Goal: Task Accomplishment & Management: Manage account settings

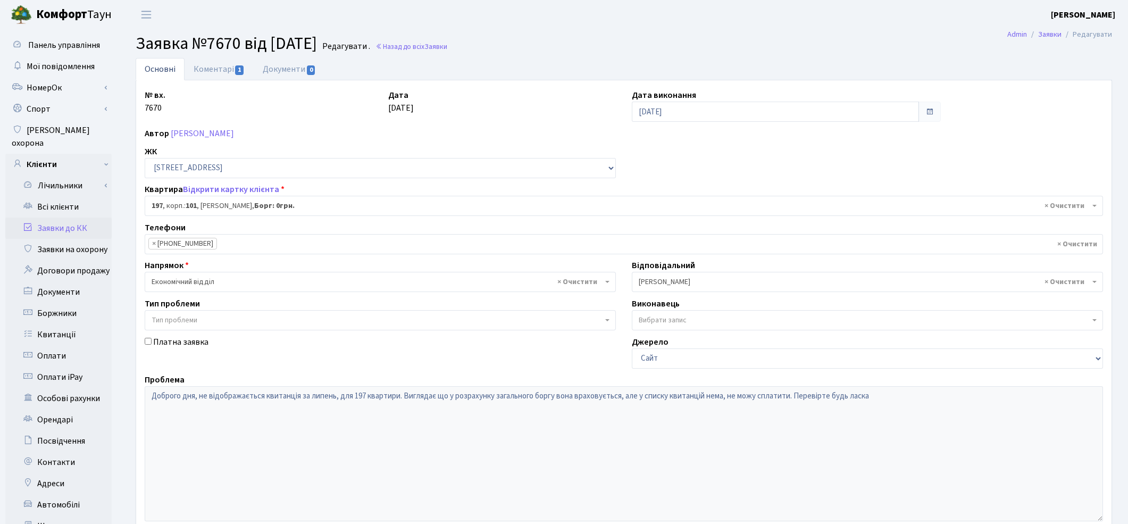
select select "44263"
click at [61, 197] on link "Всі клієнти" at bounding box center [58, 206] width 106 height 21
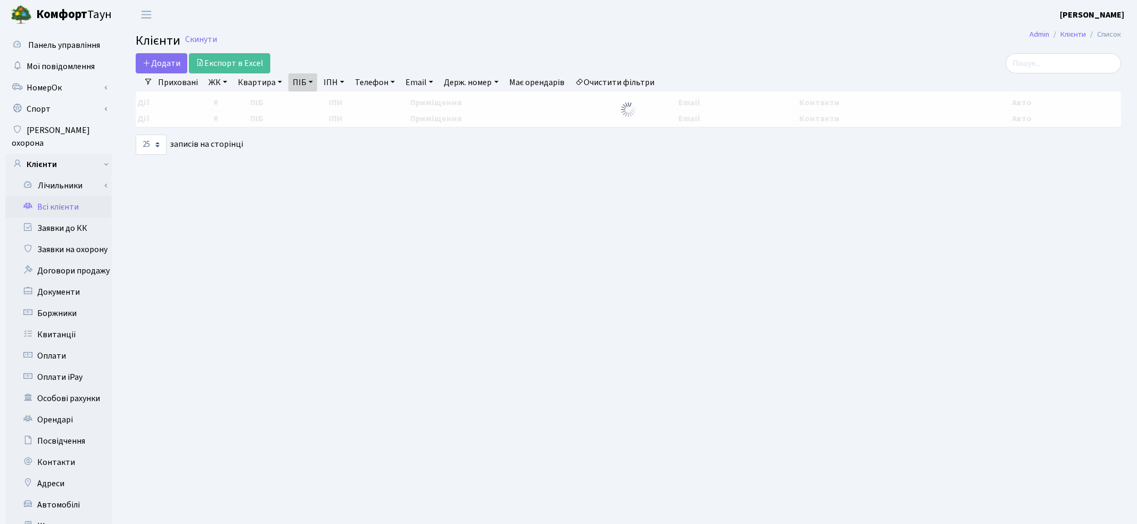
select select "25"
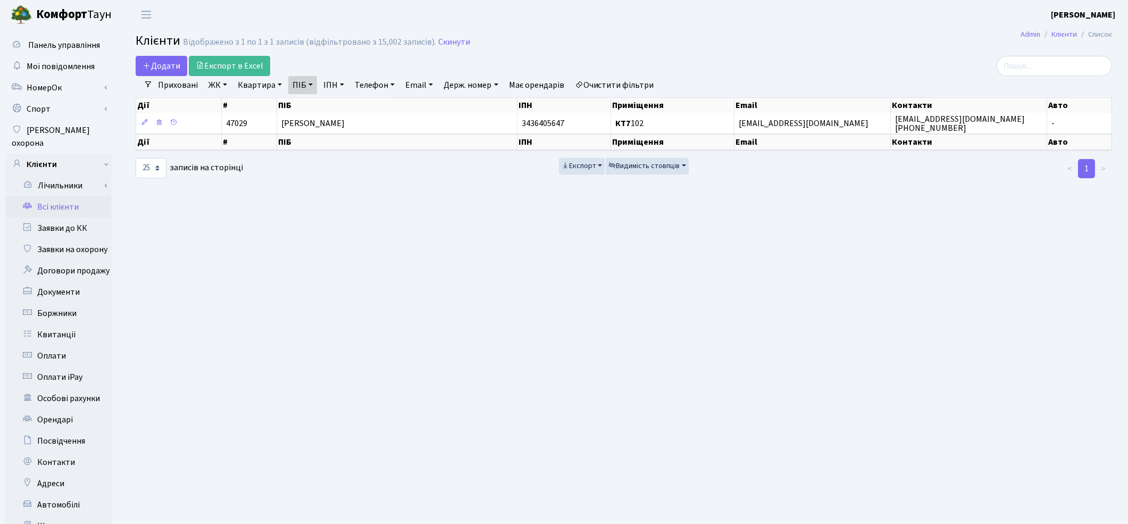
click at [645, 80] on link "Очистити фільтри" at bounding box center [615, 85] width 88 height 18
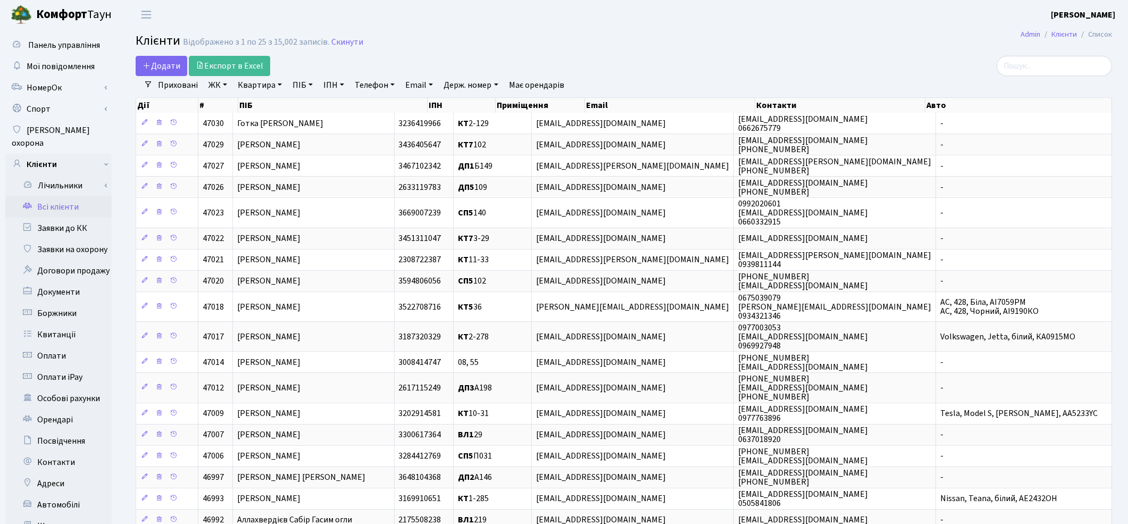
click at [52, 198] on link "Всі клієнти" at bounding box center [58, 206] width 106 height 21
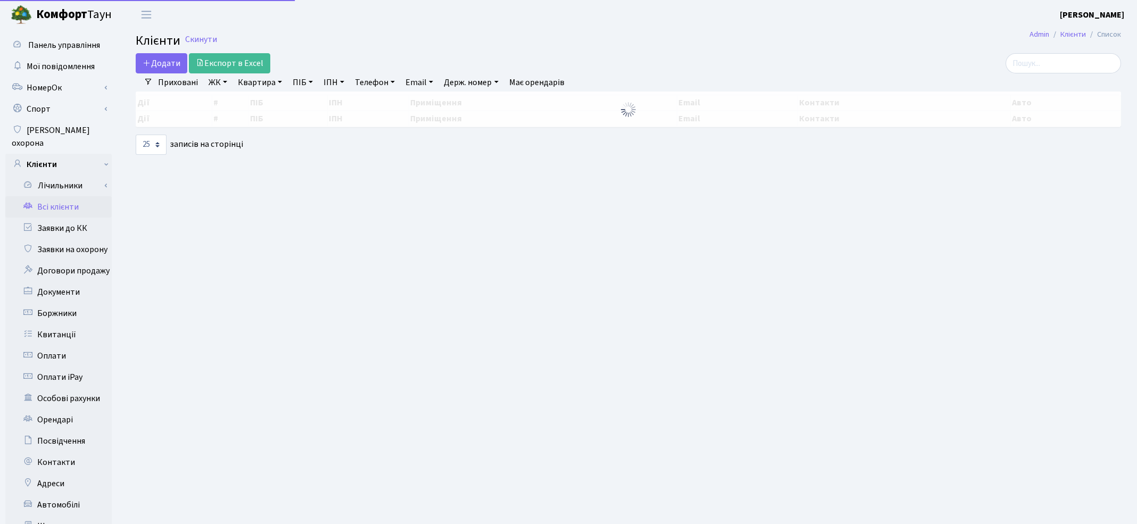
select select "25"
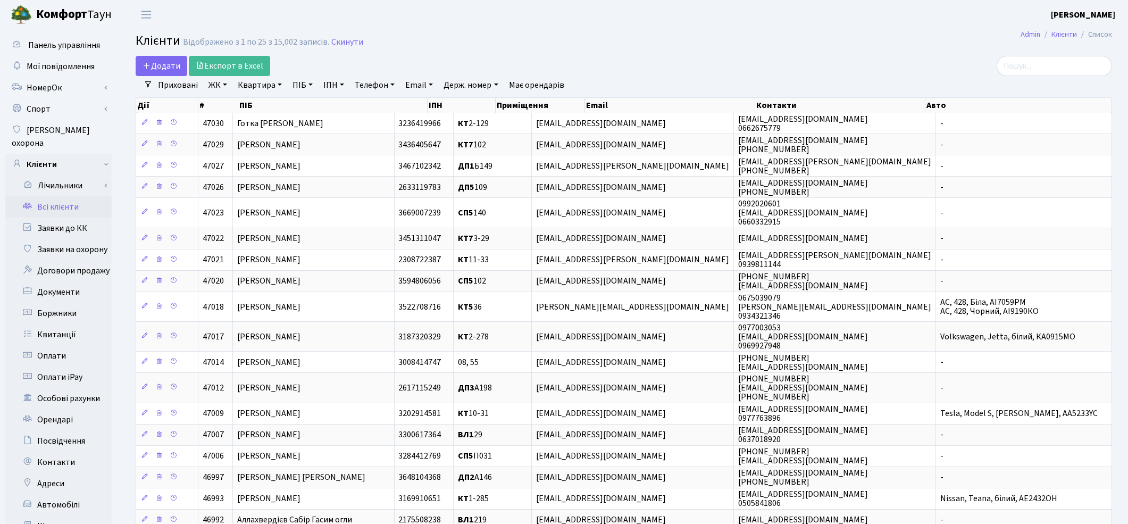
click at [55, 196] on link "Всі клієнти" at bounding box center [58, 206] width 106 height 21
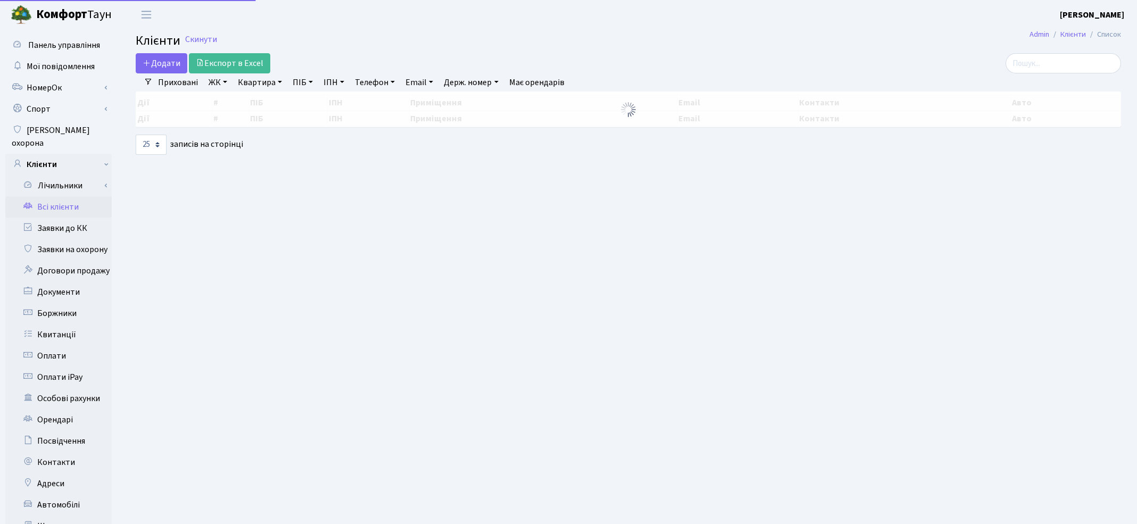
select select "25"
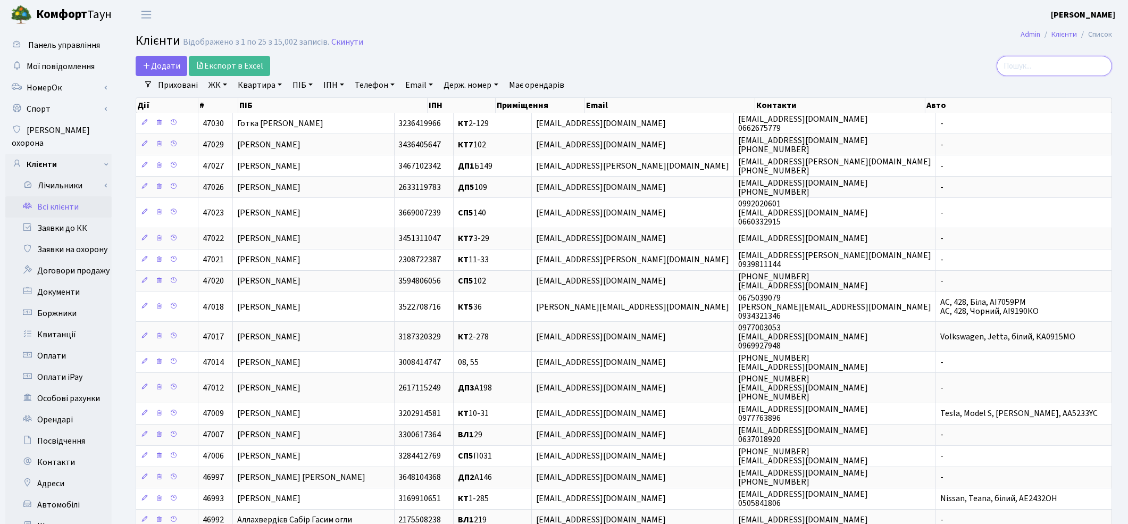
click at [1043, 59] on input "search" at bounding box center [1054, 66] width 115 height 20
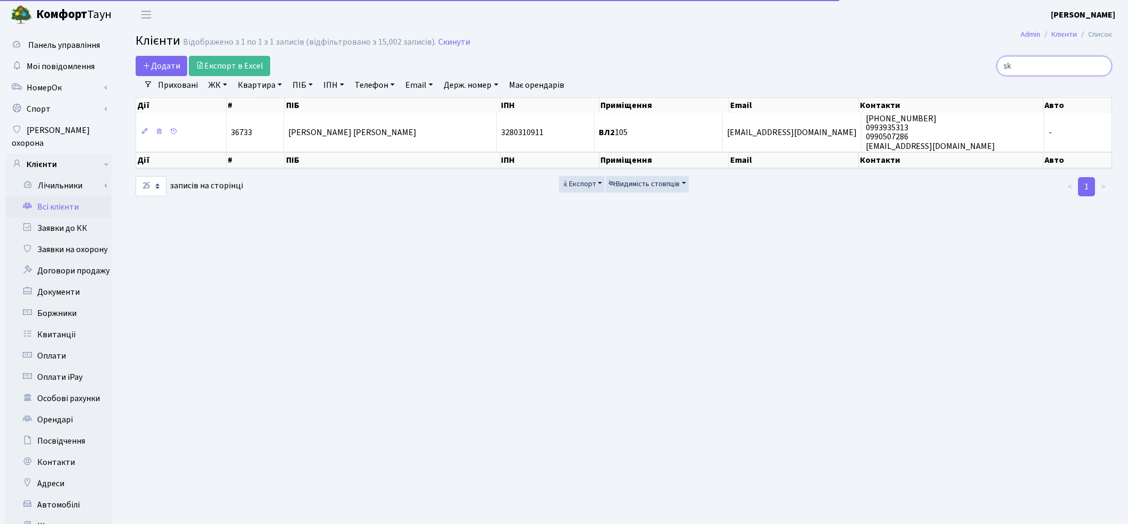
type input "s"
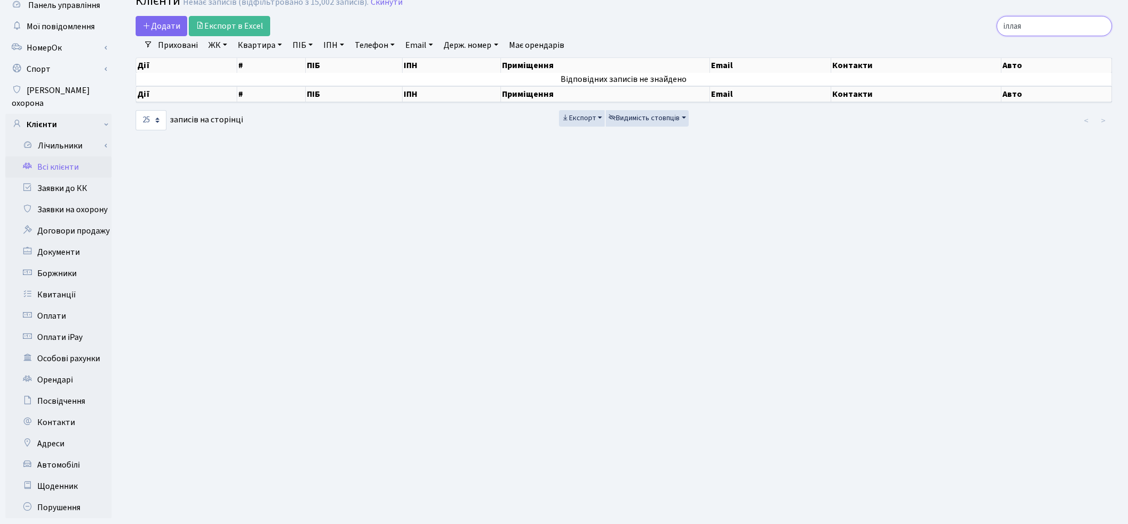
scroll to position [137, 0]
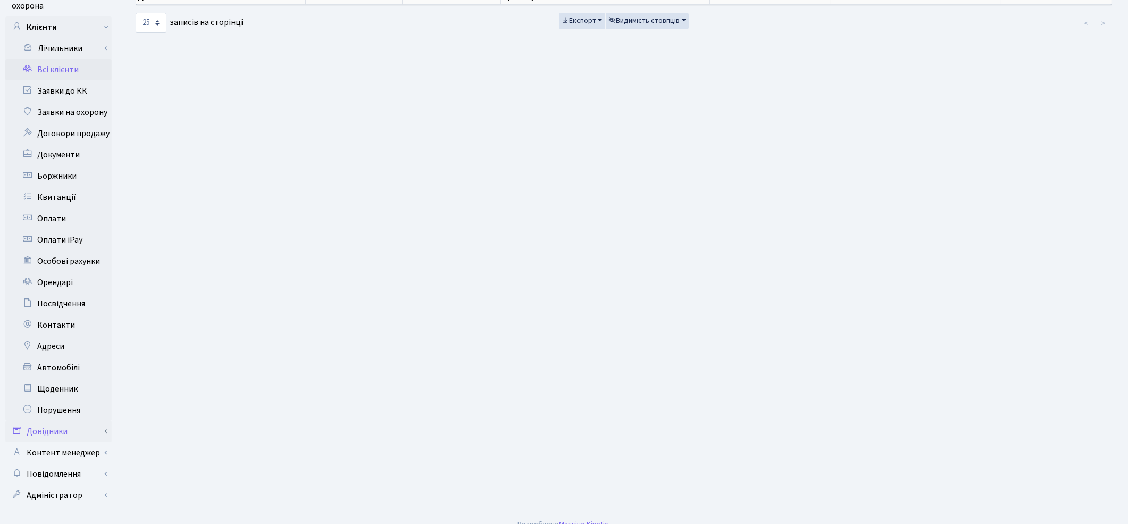
type input "іллая"
click at [69, 421] on link "Довідники" at bounding box center [58, 431] width 106 height 21
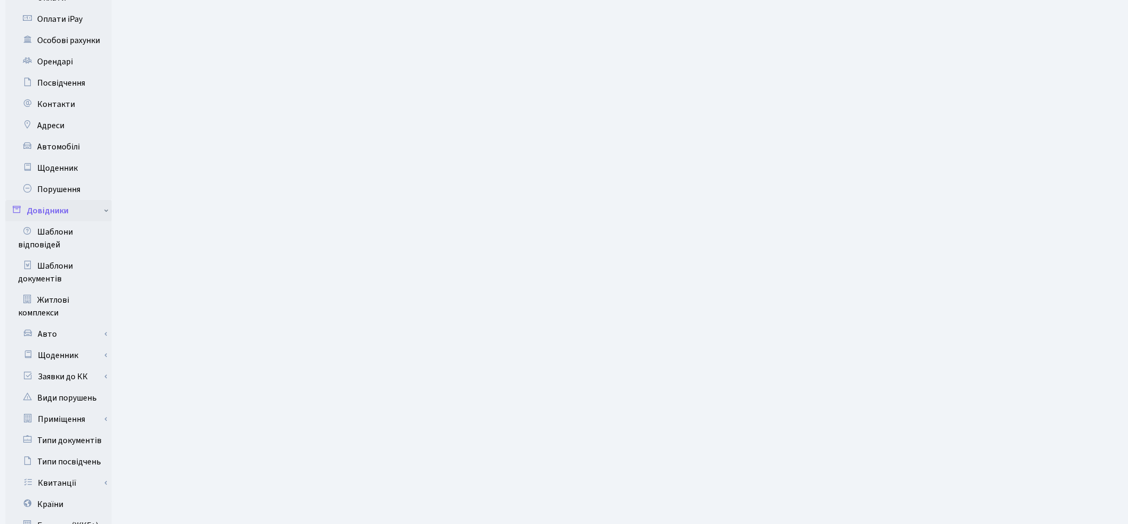
scroll to position [433, 0]
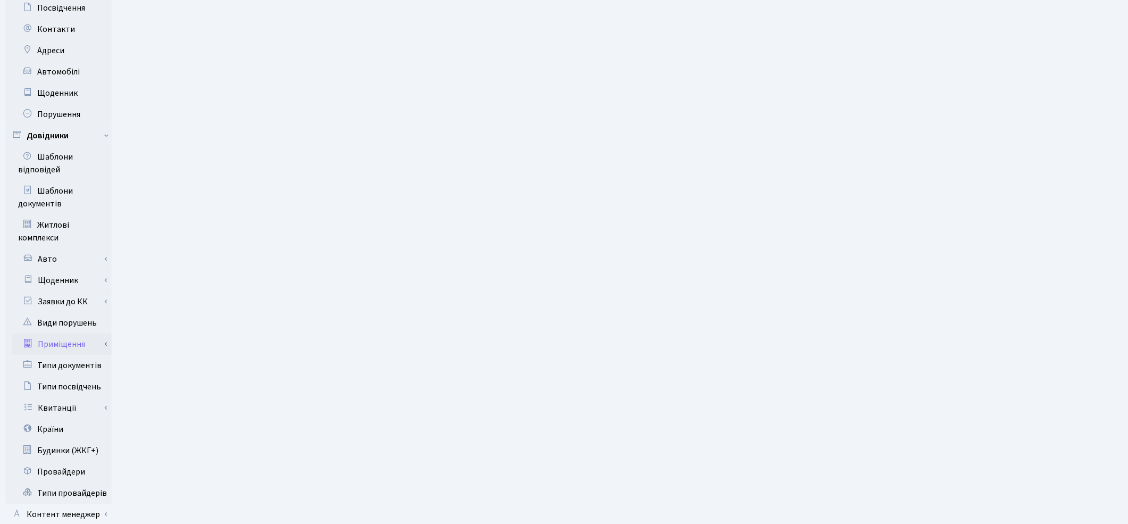
click at [67, 334] on link "Приміщення" at bounding box center [61, 344] width 99 height 21
click at [77, 355] on link "Всі приміщення" at bounding box center [61, 365] width 99 height 21
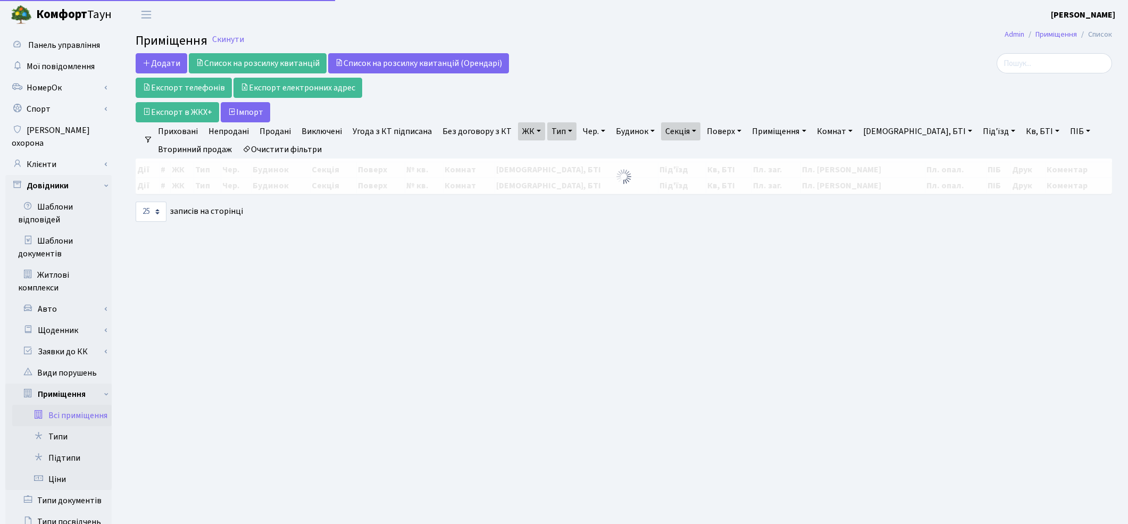
select select "25"
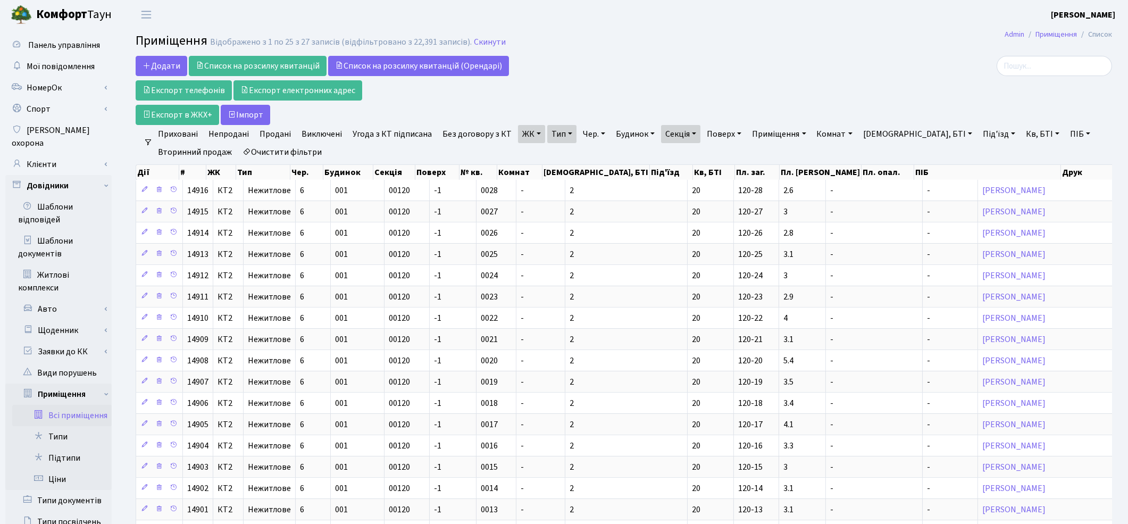
click at [306, 149] on link "Очистити фільтри" at bounding box center [282, 152] width 88 height 18
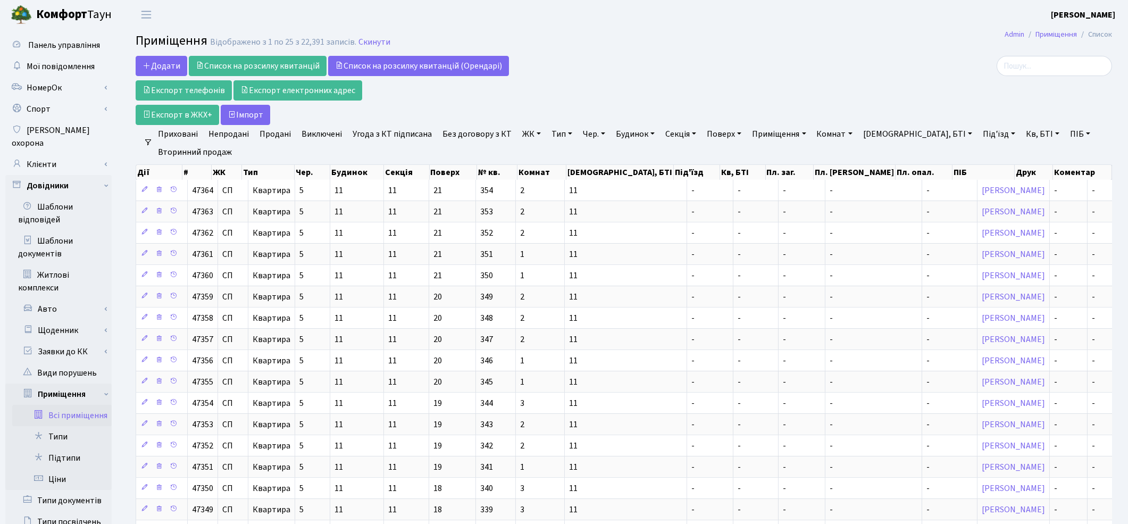
click at [1022, 133] on link "Кв, БТІ" at bounding box center [1043, 134] width 42 height 18
type input "8-5"
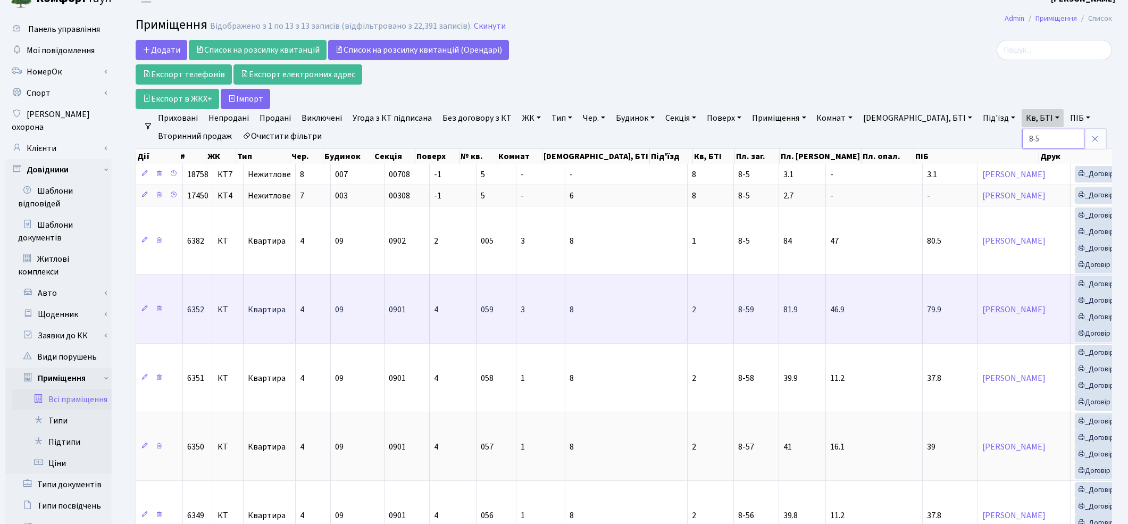
scroll to position [7, 0]
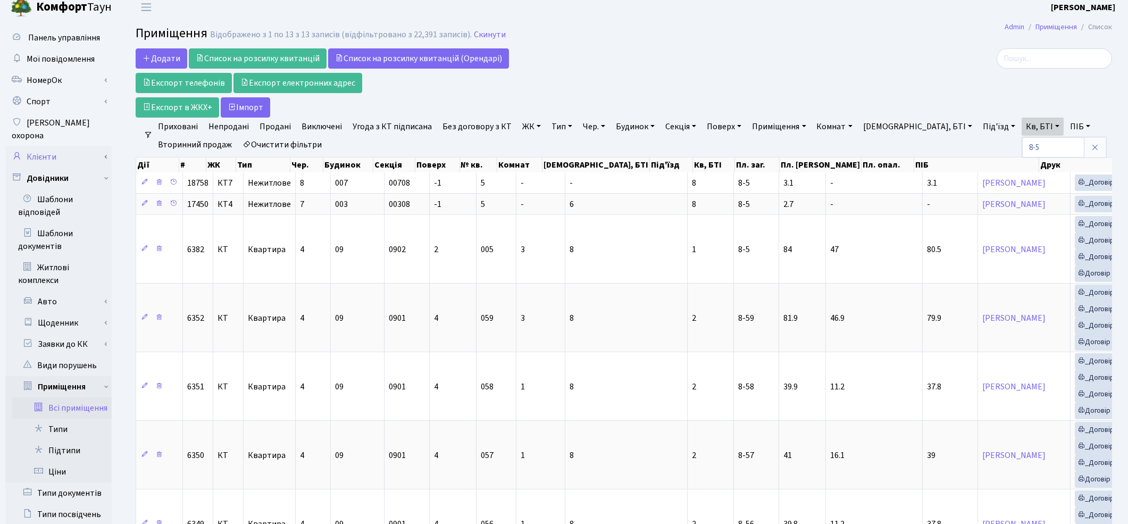
click at [59, 146] on link "Клієнти" at bounding box center [58, 156] width 106 height 21
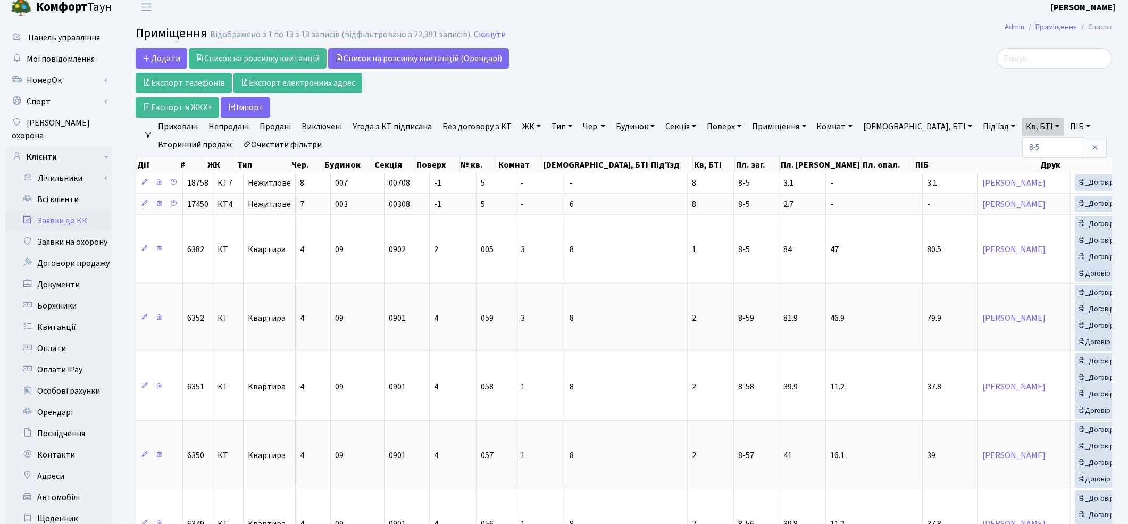
click at [66, 210] on link "Заявки до КК" at bounding box center [58, 220] width 106 height 21
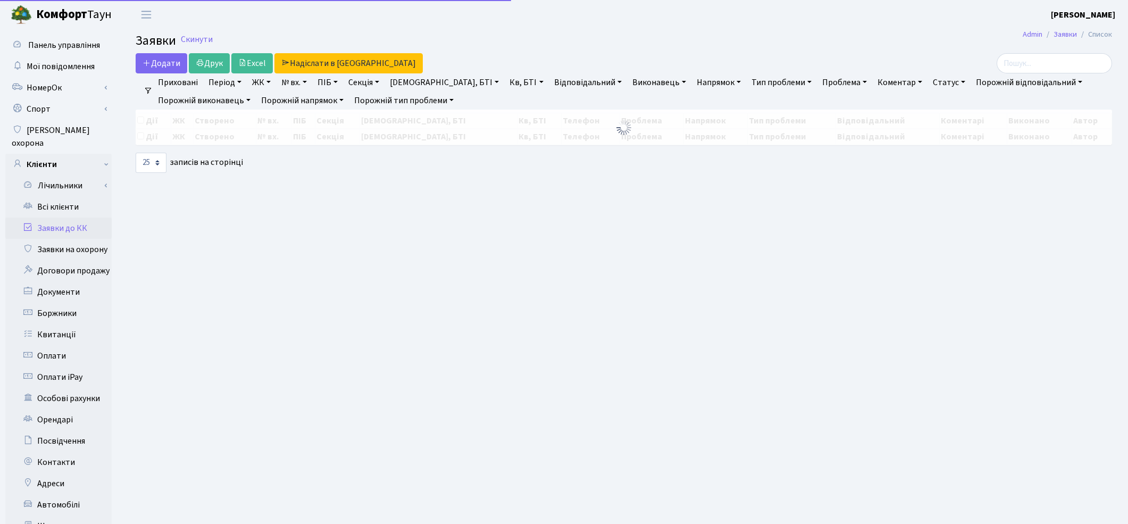
select select "25"
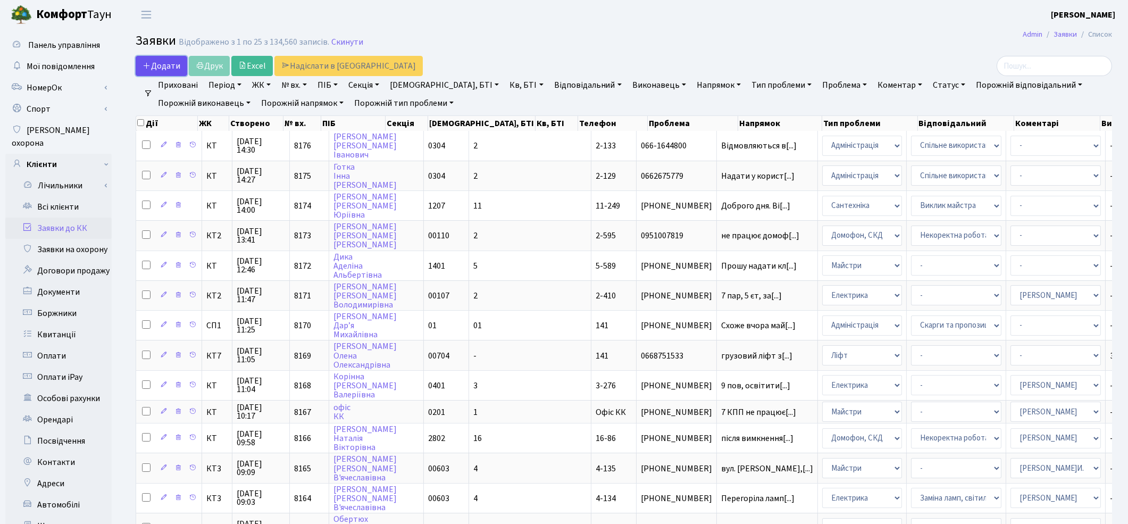
click at [168, 70] on span "Додати" at bounding box center [162, 66] width 38 height 12
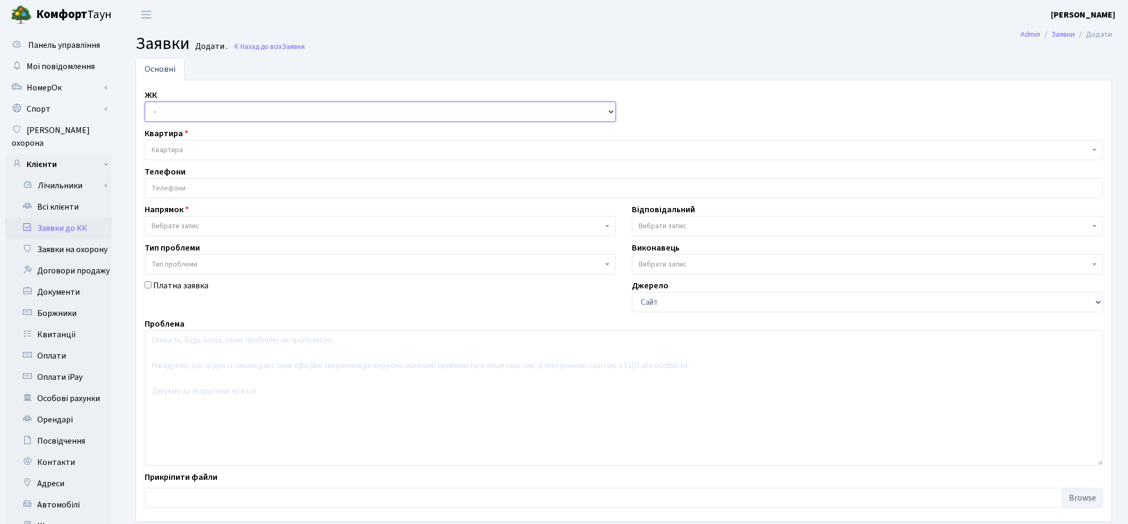
click at [177, 111] on select "- ТХ, вул. Ділова, 1/2 КТ, вул. Регенераторна, 4 КТ2, просп. Соборності, 17 КТ3…" at bounding box center [380, 112] width 471 height 20
select select "271"
click at [145, 102] on select "- ТХ, вул. Ділова, 1/2 КТ, вул. Регенераторна, 4 КТ2, просп. Соборності, 17 КТ3…" at bounding box center [380, 112] width 471 height 20
select select
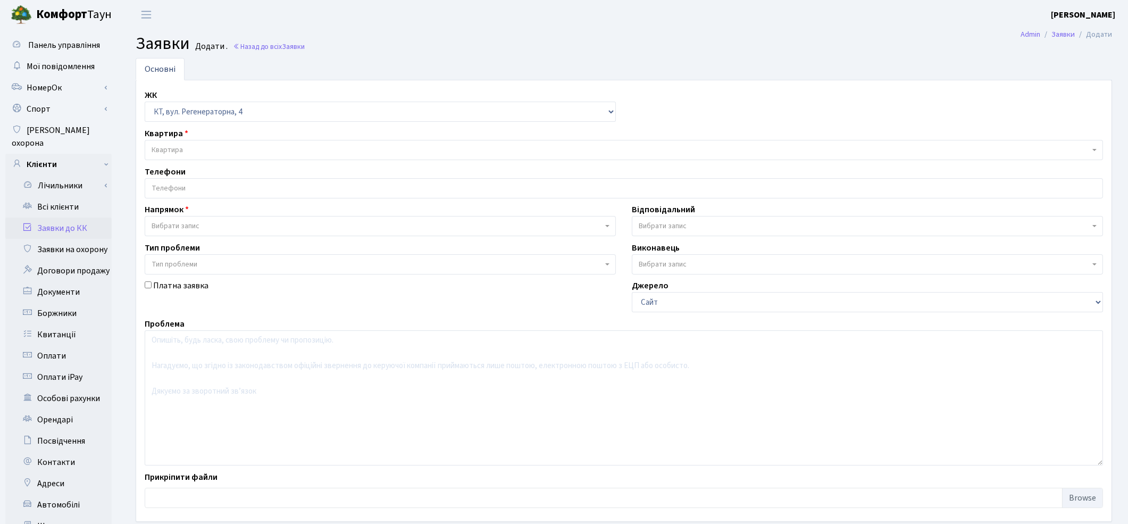
click at [174, 150] on span "Квартира" at bounding box center [167, 150] width 31 height 11
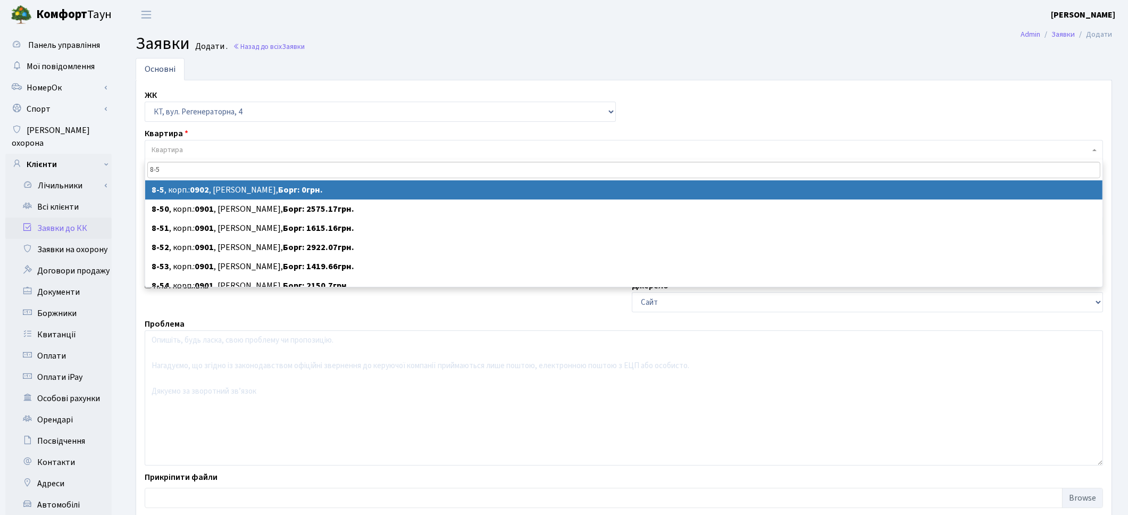
click at [203, 163] on input "8-5" at bounding box center [623, 170] width 953 height 16
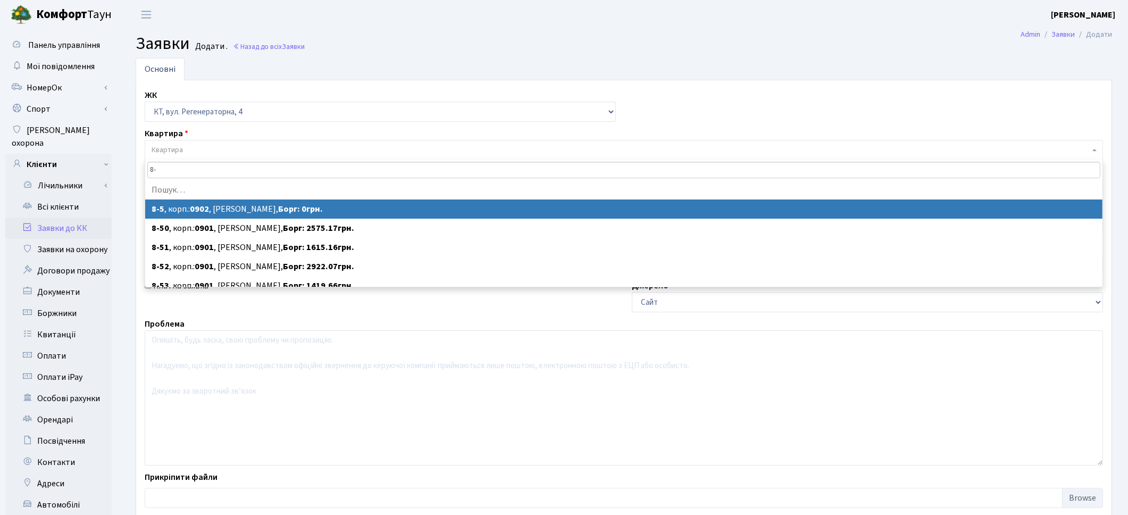
type input "8"
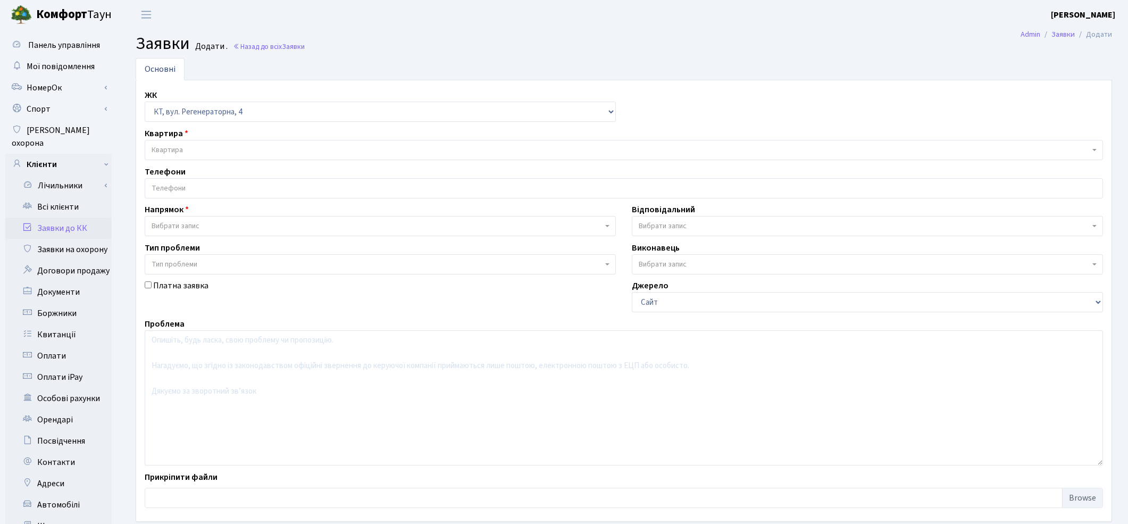
click at [85, 218] on link "Заявки до КК" at bounding box center [58, 228] width 106 height 21
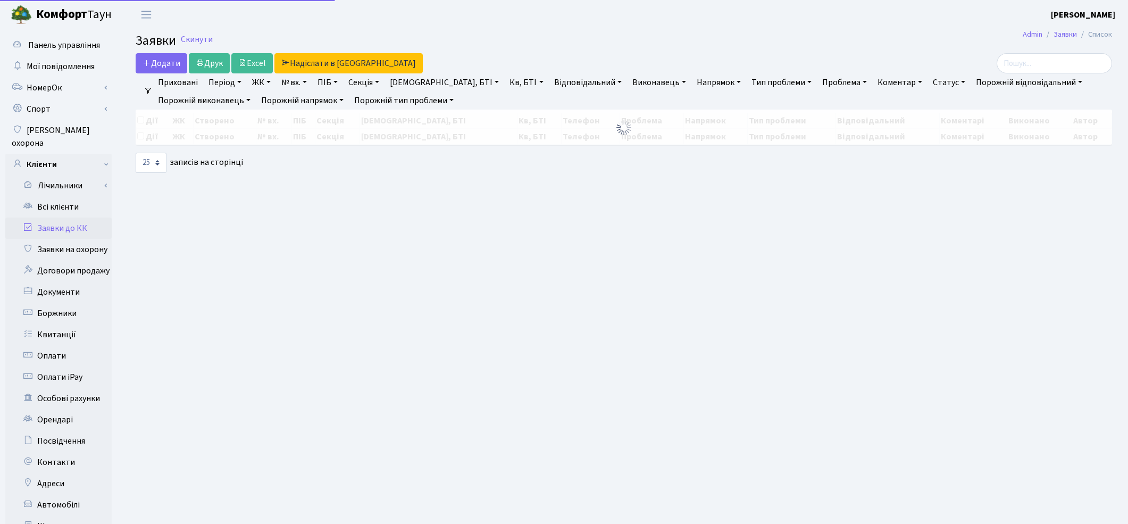
select select "25"
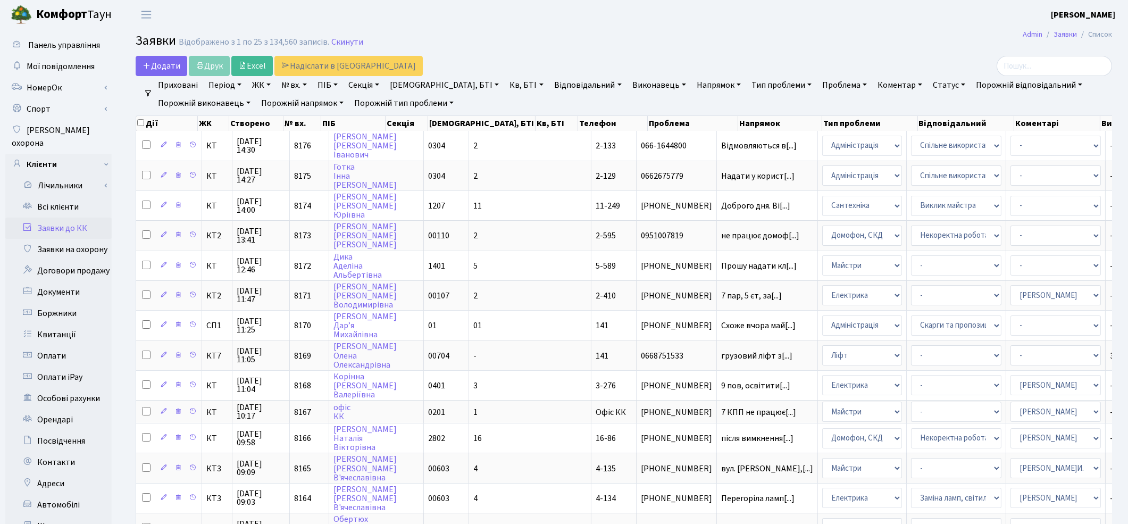
click at [301, 18] on header "[PERSON_NAME] [PERSON_NAME] Мій обліковий запис Вийти" at bounding box center [564, 14] width 1128 height 29
click at [52, 196] on link "Всі клієнти" at bounding box center [58, 206] width 106 height 21
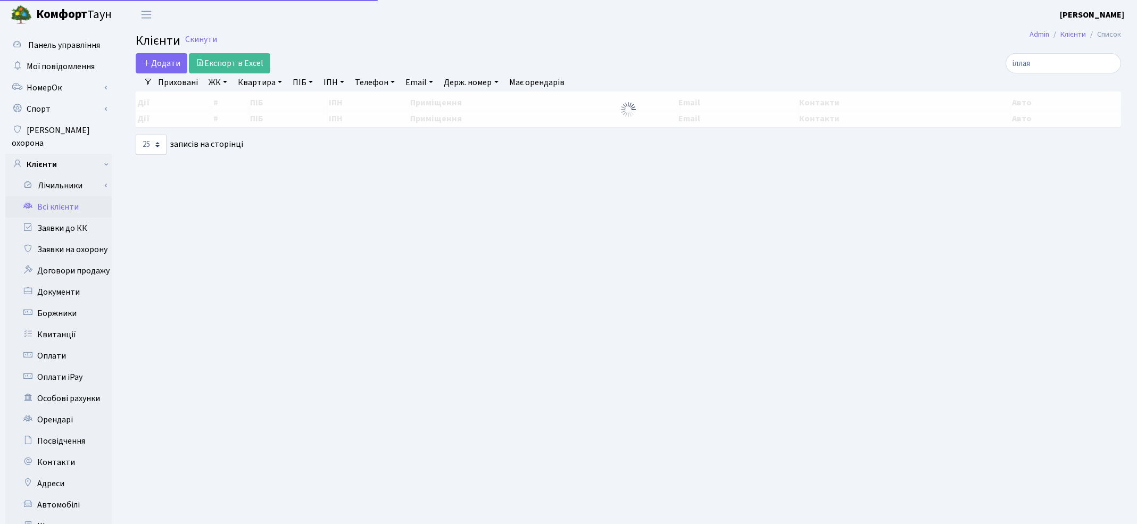
select select "25"
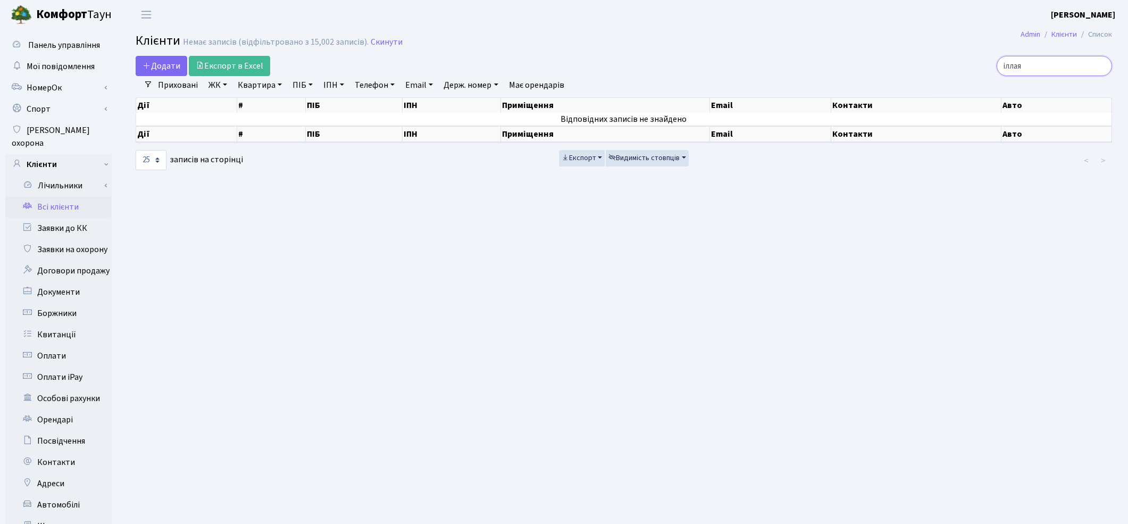
click at [1102, 67] on input "іллая" at bounding box center [1054, 66] width 115 height 20
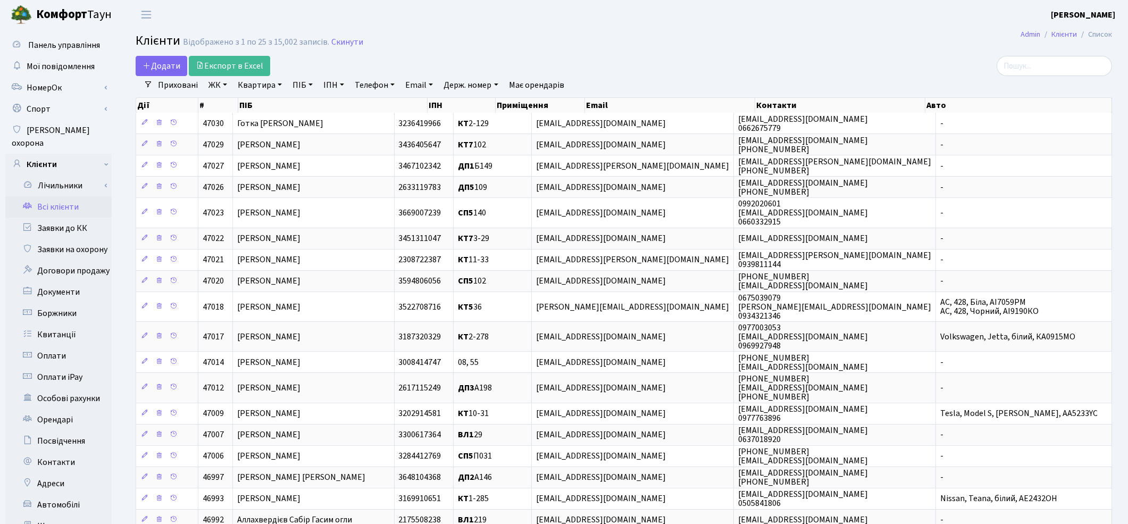
click at [265, 87] on link "Квартира" at bounding box center [260, 85] width 53 height 18
type input "2-133"
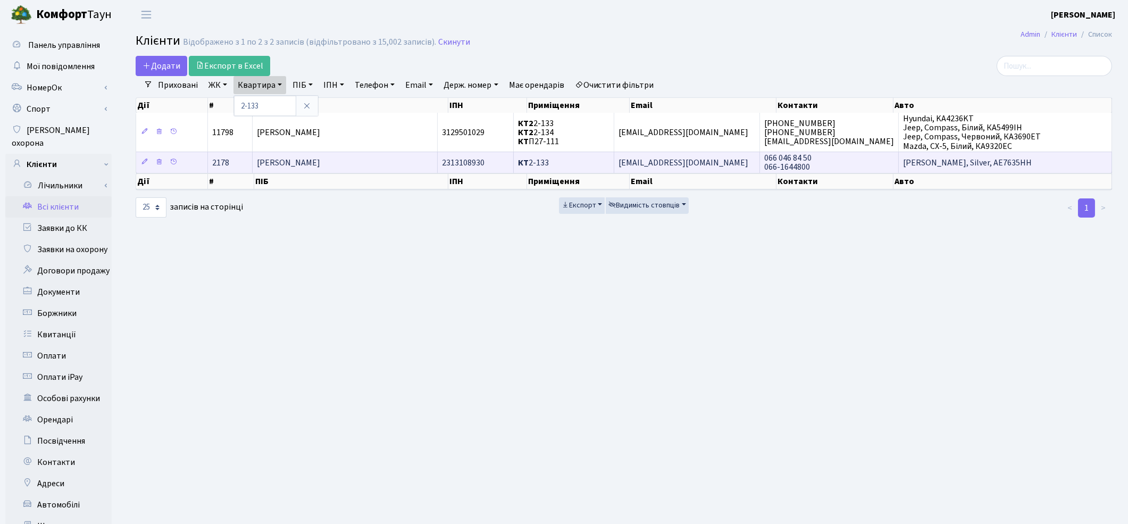
click at [320, 157] on span "Афанасьєв Олександр Іванович" at bounding box center [288, 163] width 63 height 12
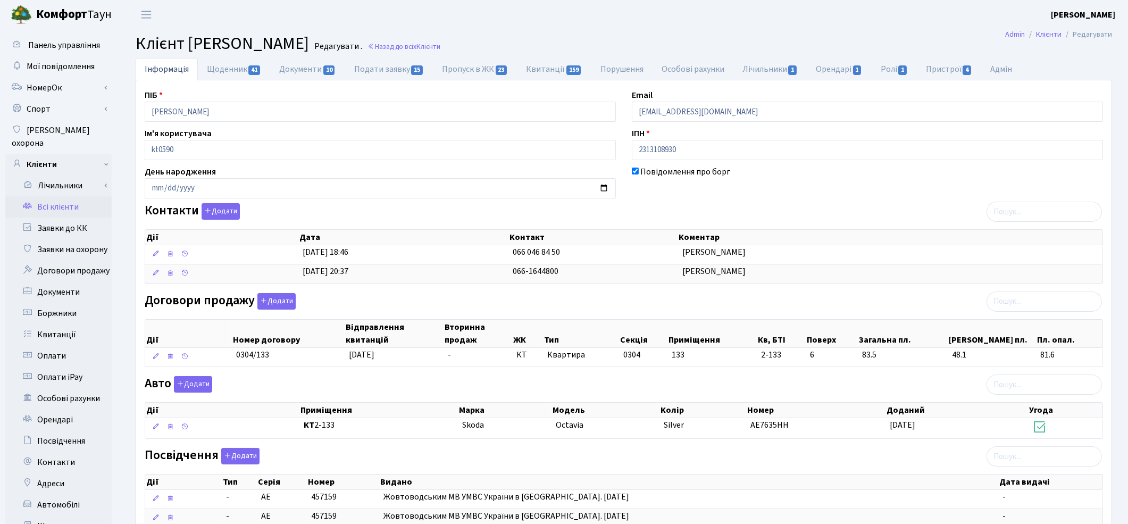
click at [59, 196] on link "Всі клієнти" at bounding box center [58, 206] width 106 height 21
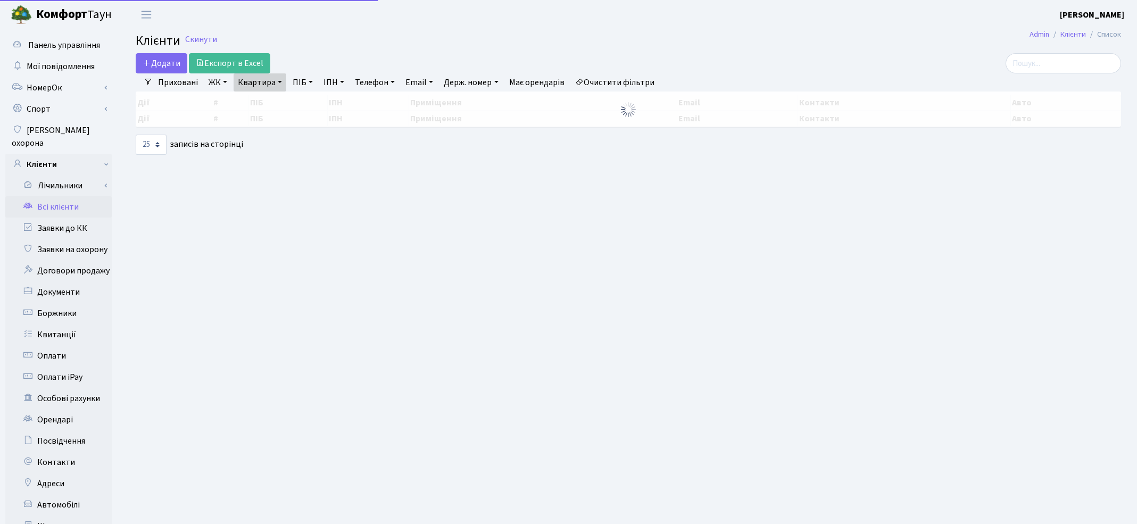
select select "25"
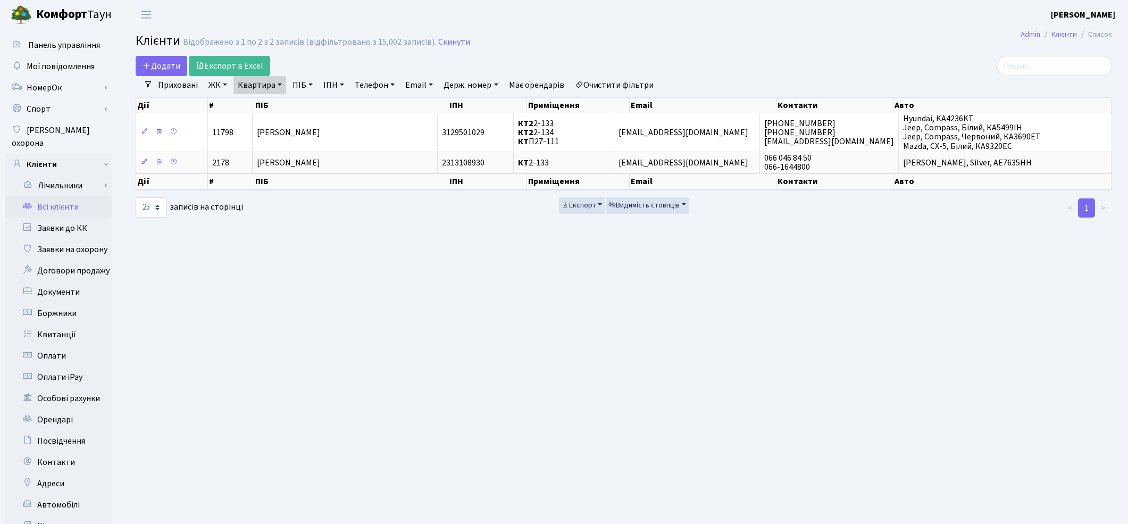
click at [630, 81] on link "Очистити фільтри" at bounding box center [615, 85] width 88 height 18
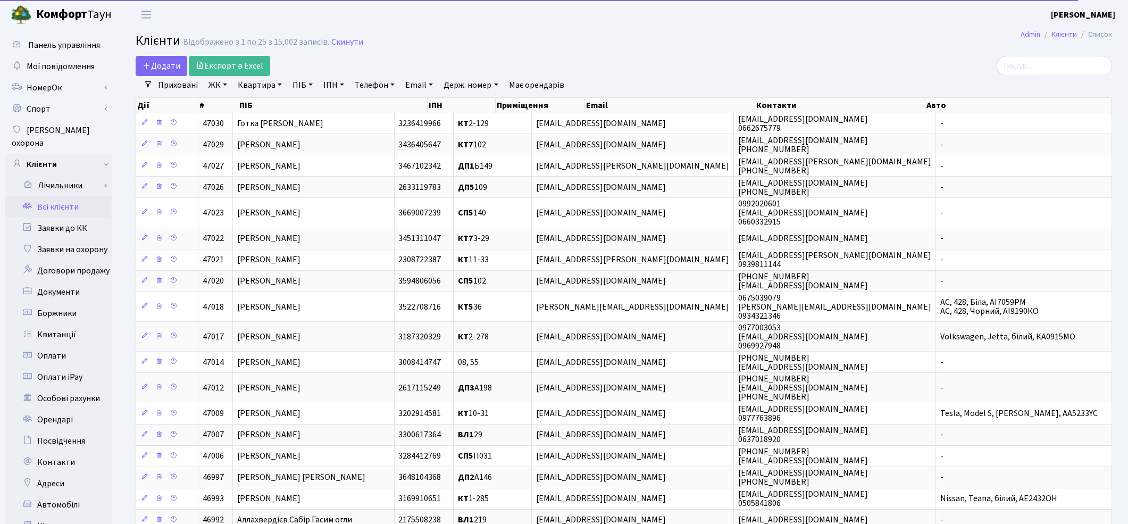
click at [295, 82] on link "ПІБ" at bounding box center [302, 85] width 29 height 18
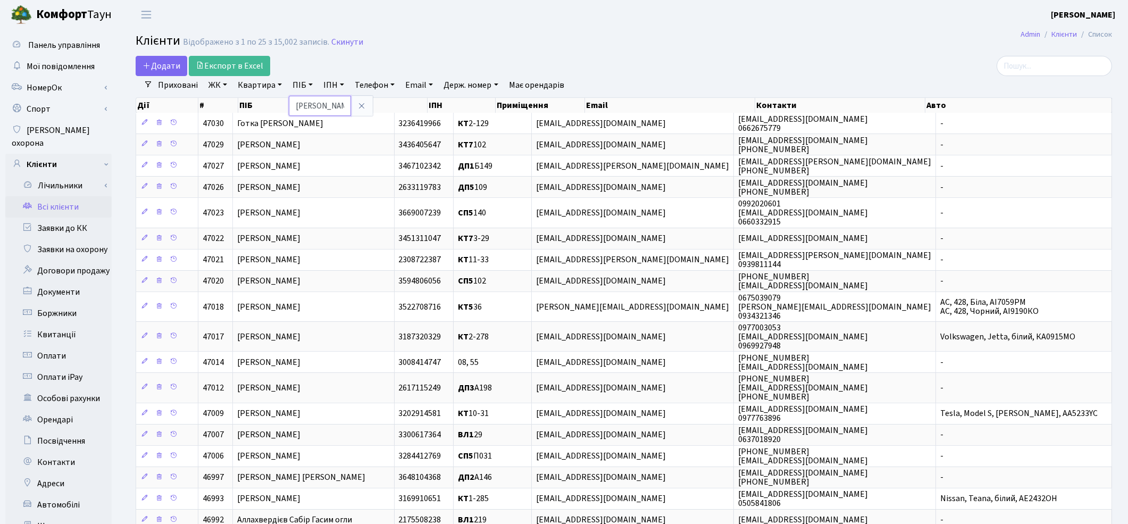
type input "[PERSON_NAME]"
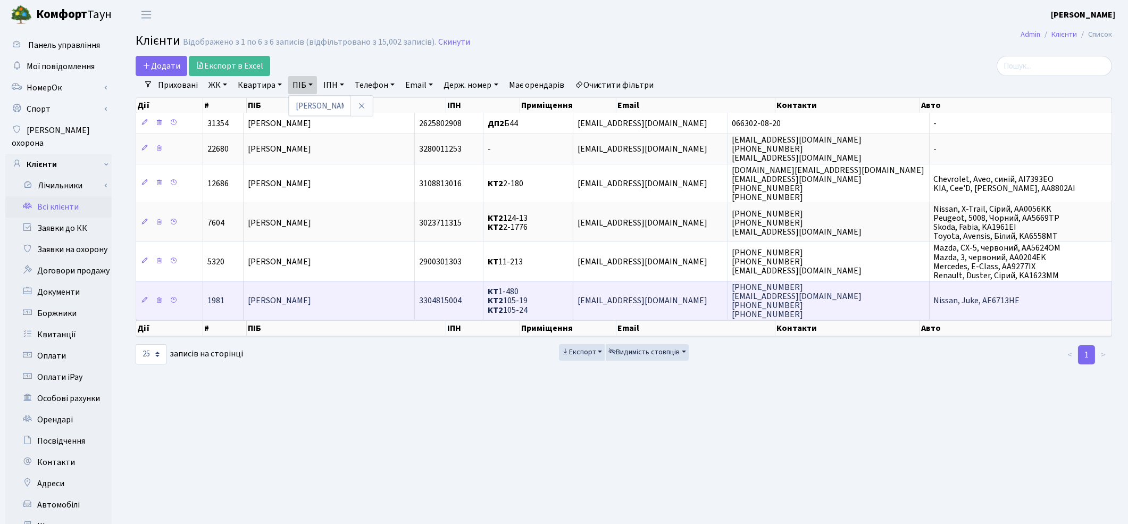
click at [311, 295] on span "[PERSON_NAME]" at bounding box center [279, 301] width 63 height 12
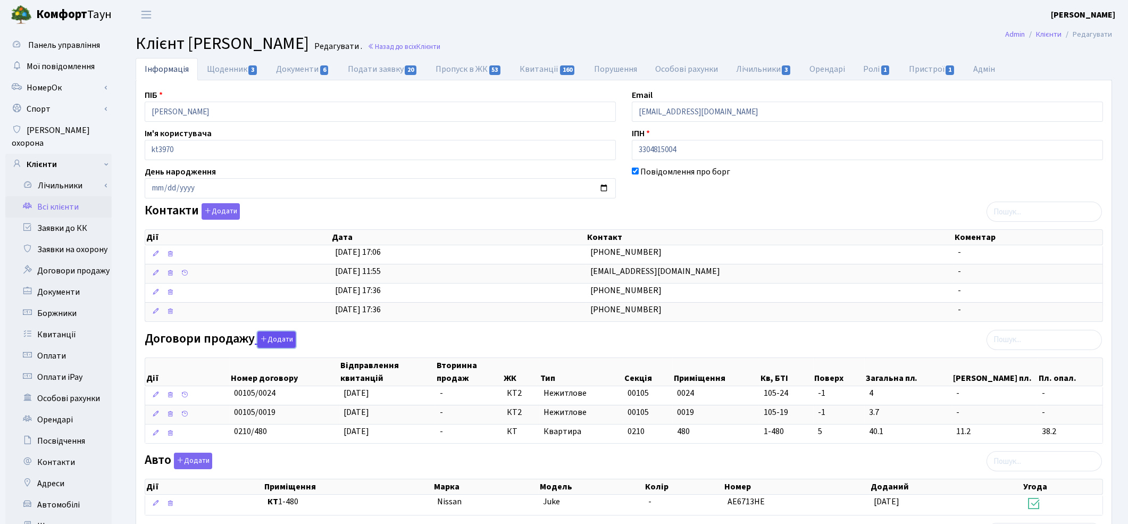
click at [277, 338] on button "Додати" at bounding box center [276, 339] width 38 height 16
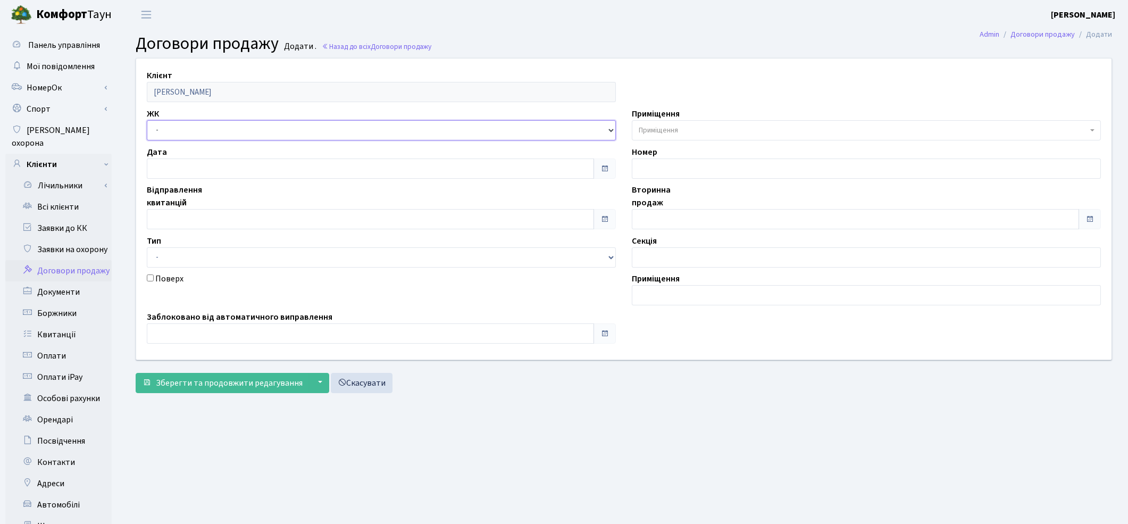
click at [181, 129] on select "- ТХ, вул. [STREET_ADDRESS] Регенераторна, 4 КТ2, просп. [STREET_ADDRESS] [STRE…" at bounding box center [381, 130] width 469 height 20
select select "271"
click at [147, 120] on select "- ТХ, вул. [STREET_ADDRESS] Регенераторна, 4 КТ2, просп. [STREET_ADDRESS] [STRE…" at bounding box center [381, 130] width 469 height 20
select select
click at [674, 134] on span "Приміщення" at bounding box center [658, 130] width 39 height 11
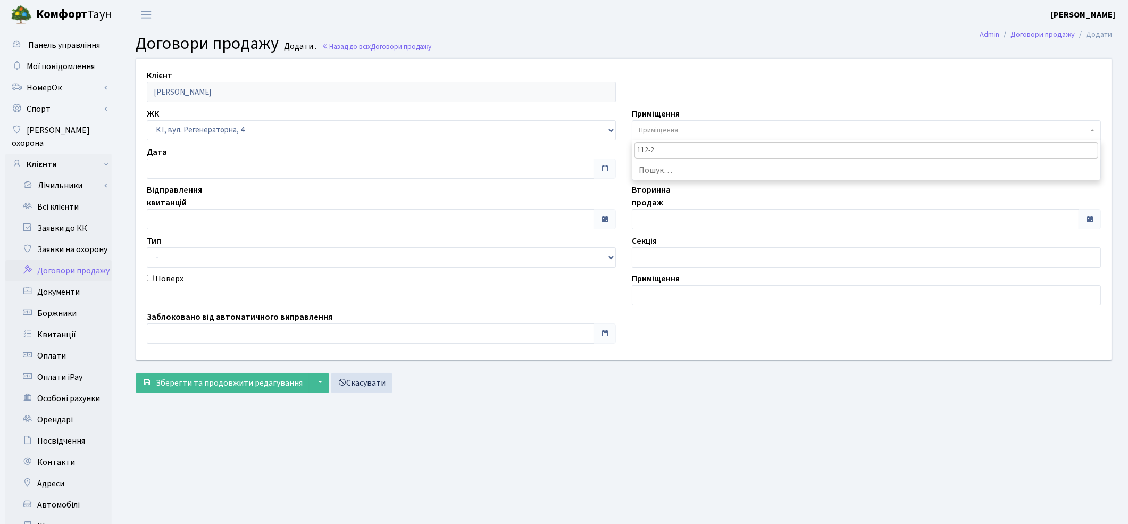
type input "112-20"
click at [280, 133] on select "- ТХ, вул. [STREET_ADDRESS] Регенераторна, 4 КТ2, просп. [STREET_ADDRESS] [STRE…" at bounding box center [381, 130] width 469 height 20
select select "295"
click at [147, 120] on select "- ТХ, вул. [STREET_ADDRESS] Регенераторна, 4 КТ2, просп. [STREET_ADDRESS] [STRE…" at bounding box center [381, 130] width 469 height 20
select select
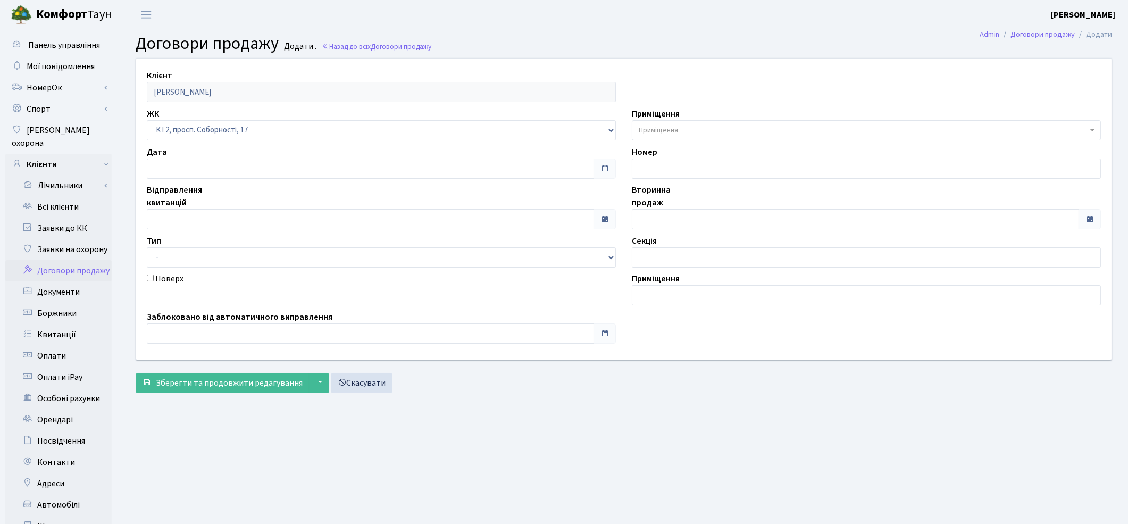
click at [678, 133] on span "Приміщення" at bounding box center [658, 130] width 39 height 11
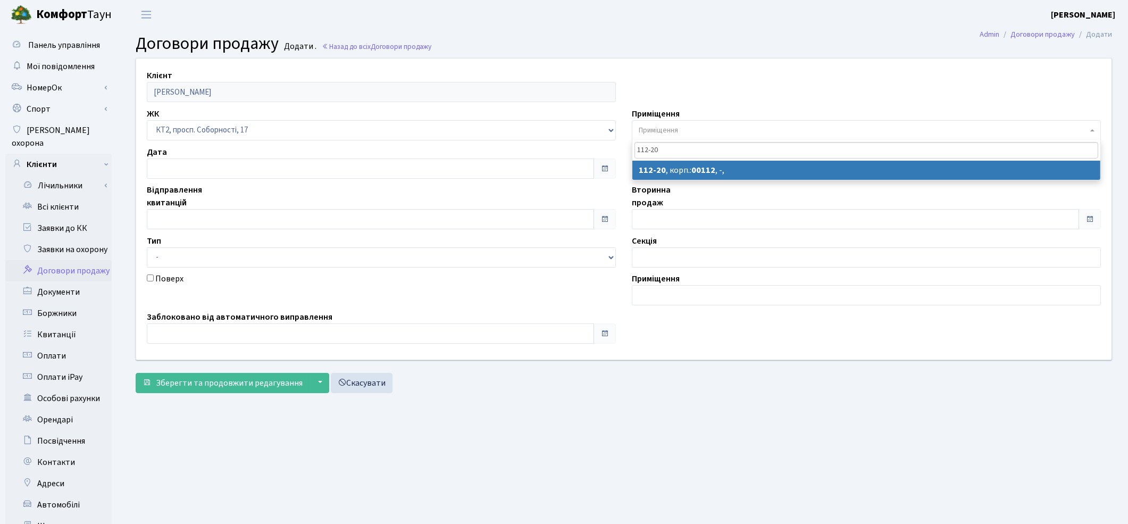
type input "112-20"
select select "16225"
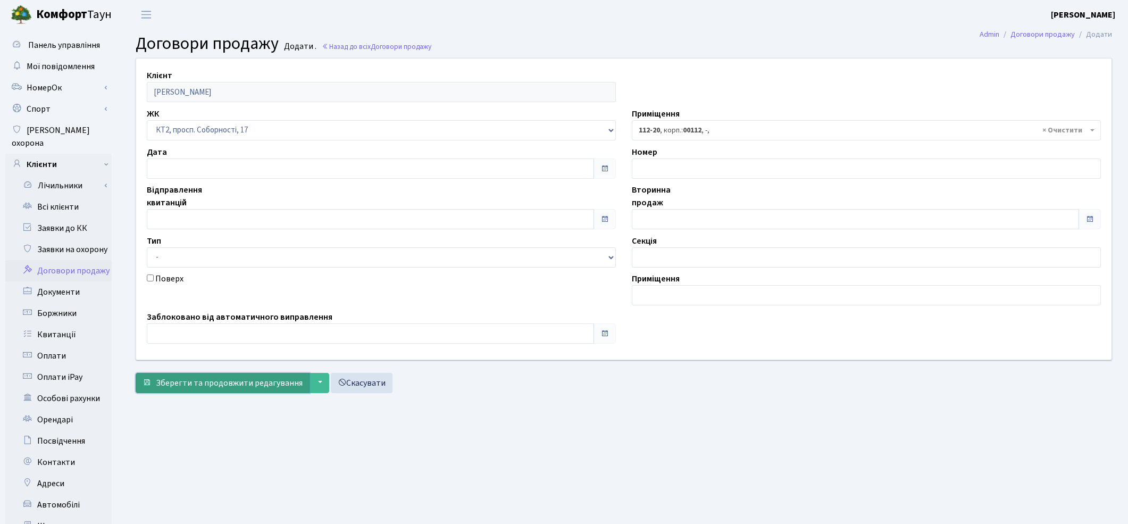
click at [188, 387] on span "Зберегти та продовжити редагування" at bounding box center [229, 383] width 147 height 12
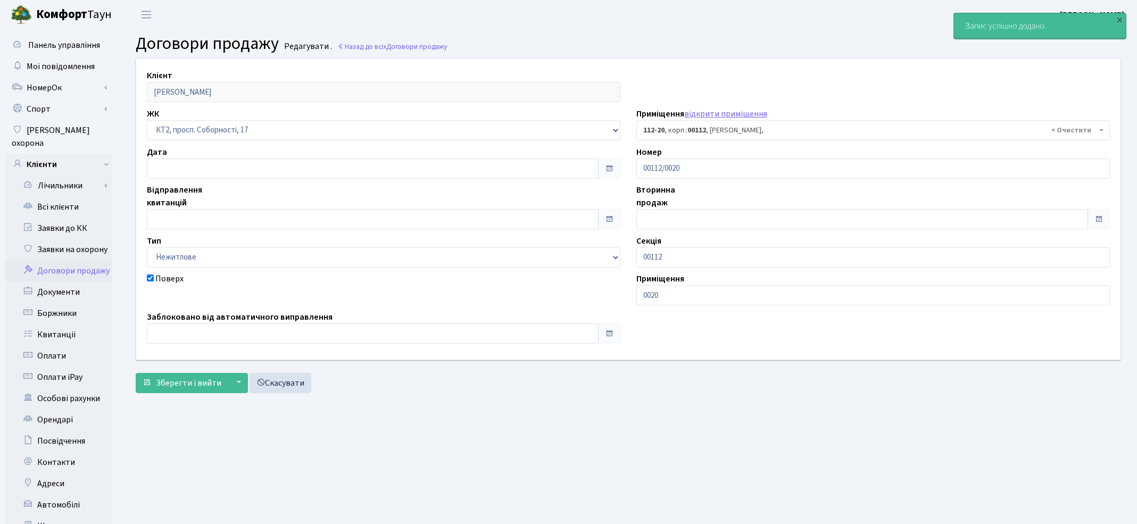
select select "16225"
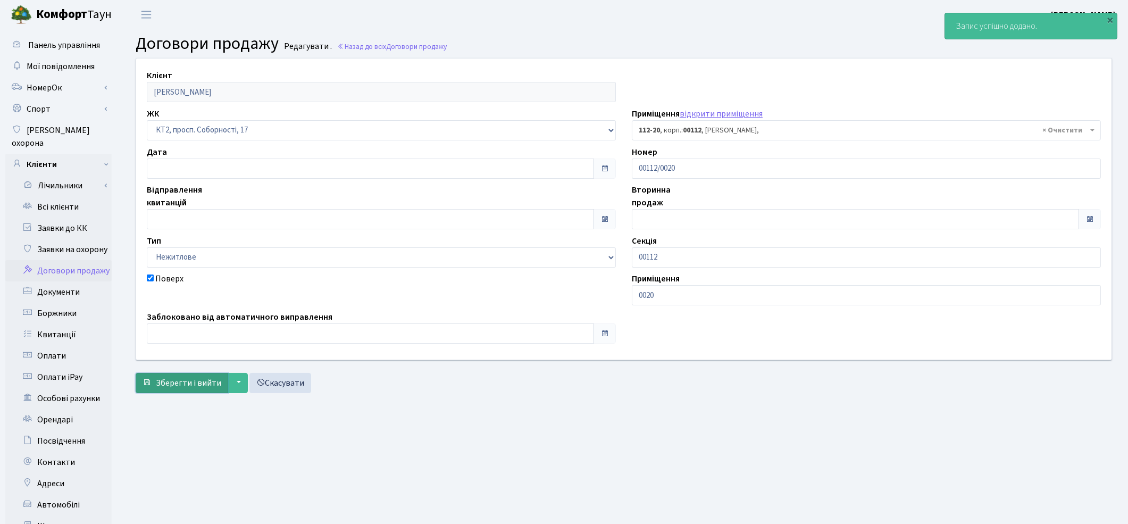
click at [178, 380] on span "Зберегти і вийти" at bounding box center [188, 383] width 65 height 12
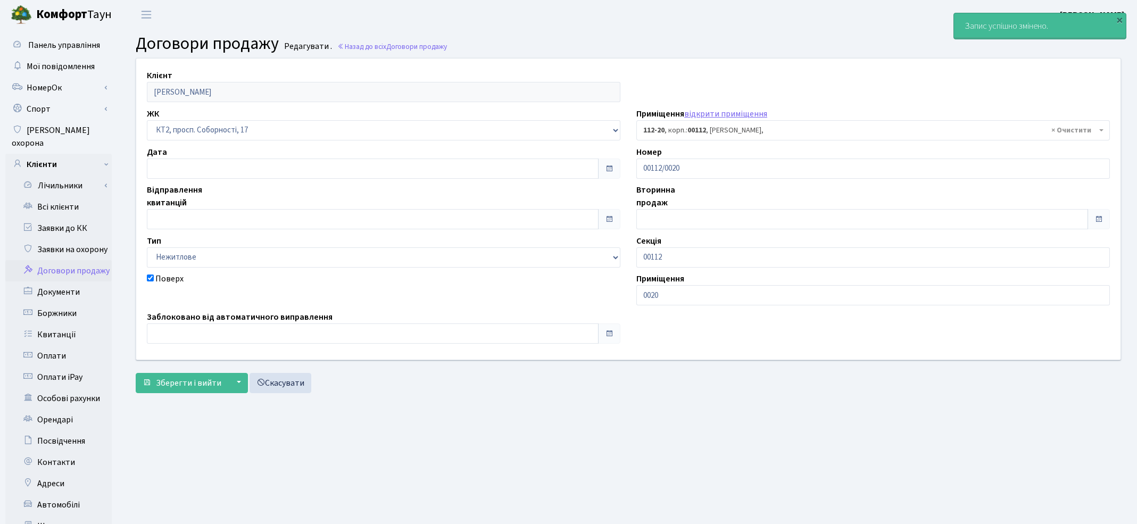
select select "16225"
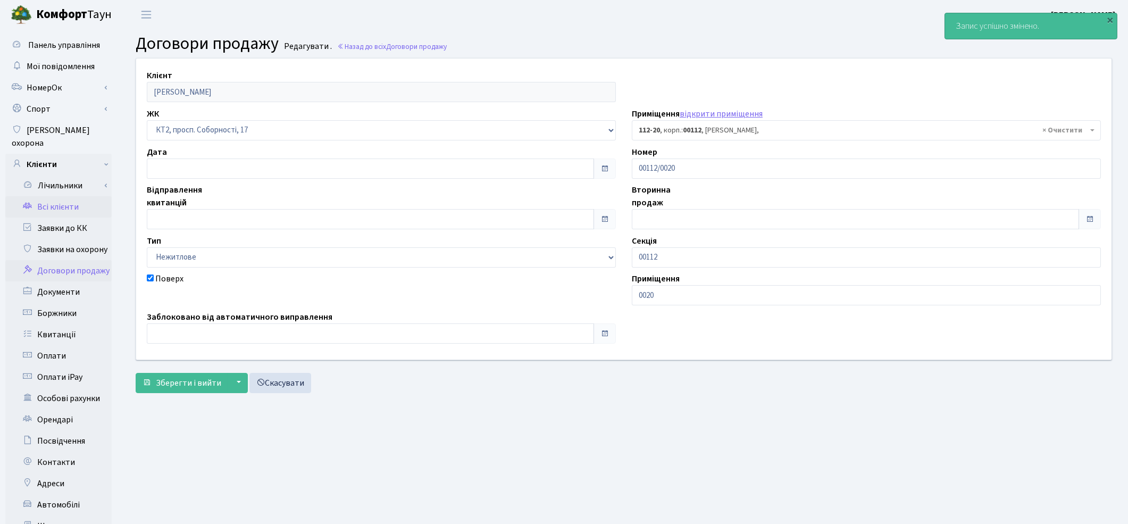
click at [69, 197] on link "Всі клієнти" at bounding box center [58, 206] width 106 height 21
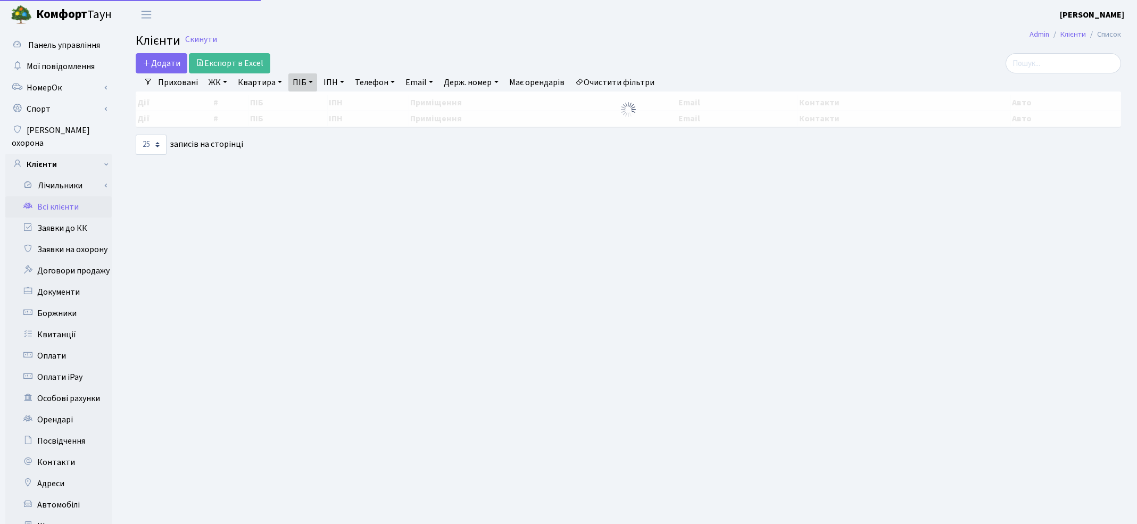
select select "25"
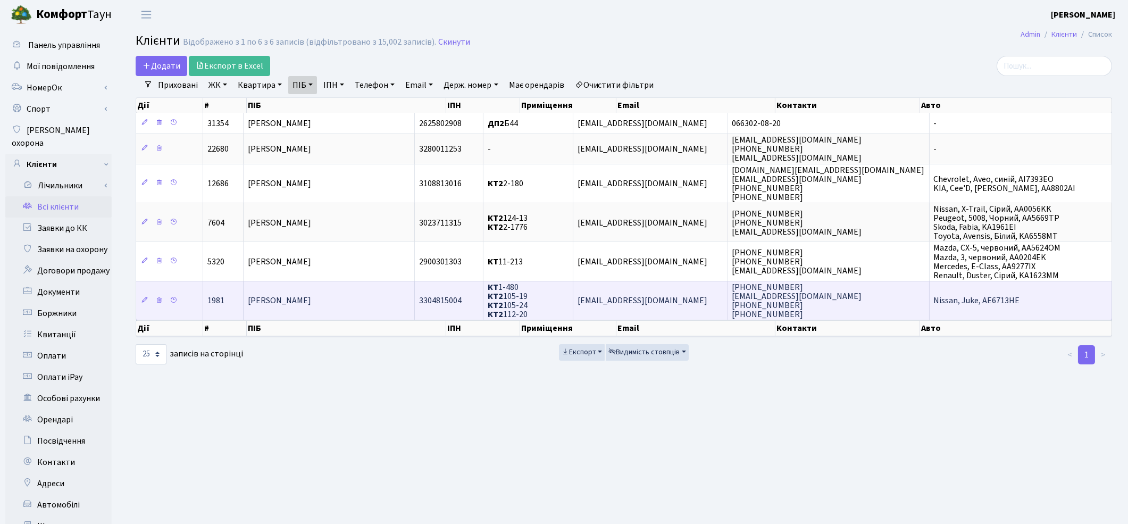
click at [311, 296] on span "[PERSON_NAME]" at bounding box center [279, 301] width 63 height 12
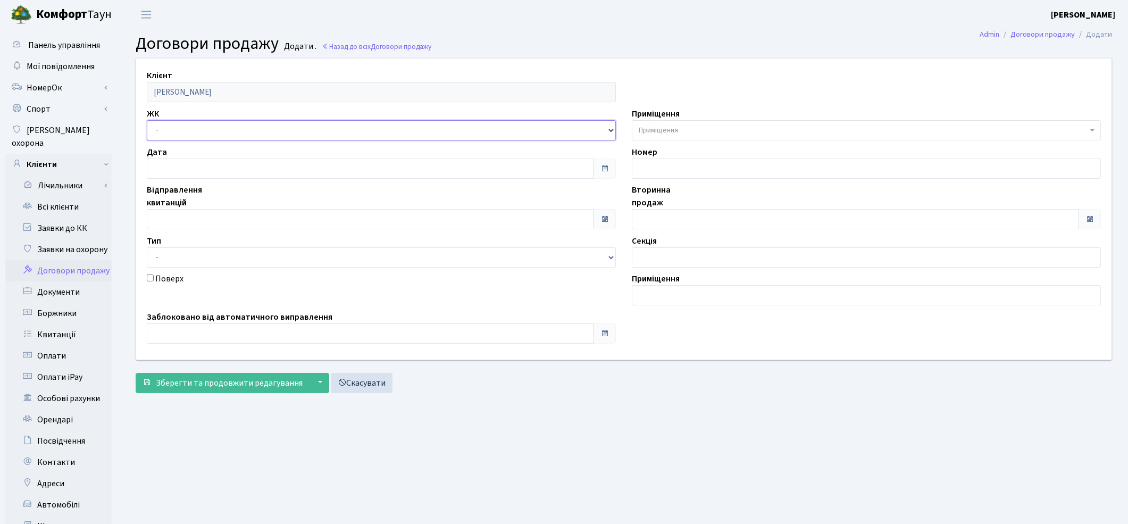
click at [214, 130] on select "- ТХ, вул. Ділова, 1/2 КТ, вул. Регенераторна, 4 КТ2, просп. Соборності, 17 КТ3…" at bounding box center [381, 130] width 469 height 20
select select "295"
click at [147, 120] on select "- ТХ, вул. Ділова, 1/2 КТ, вул. Регенераторна, 4 КТ2, просп. Соборності, 17 КТ3…" at bounding box center [381, 130] width 469 height 20
select select
click at [650, 129] on span "Приміщення" at bounding box center [658, 130] width 39 height 11
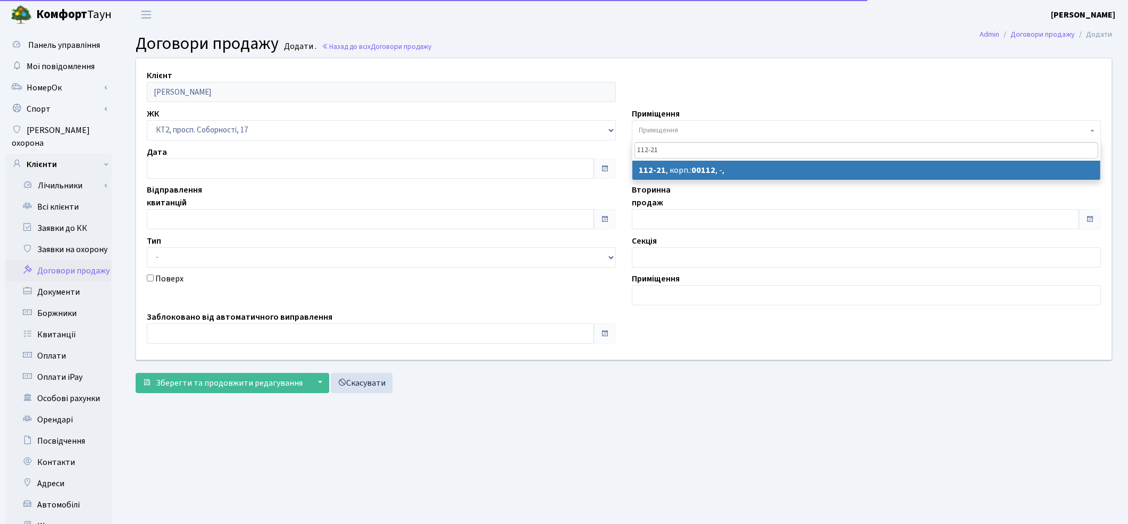
type input "112-21"
select select "16226"
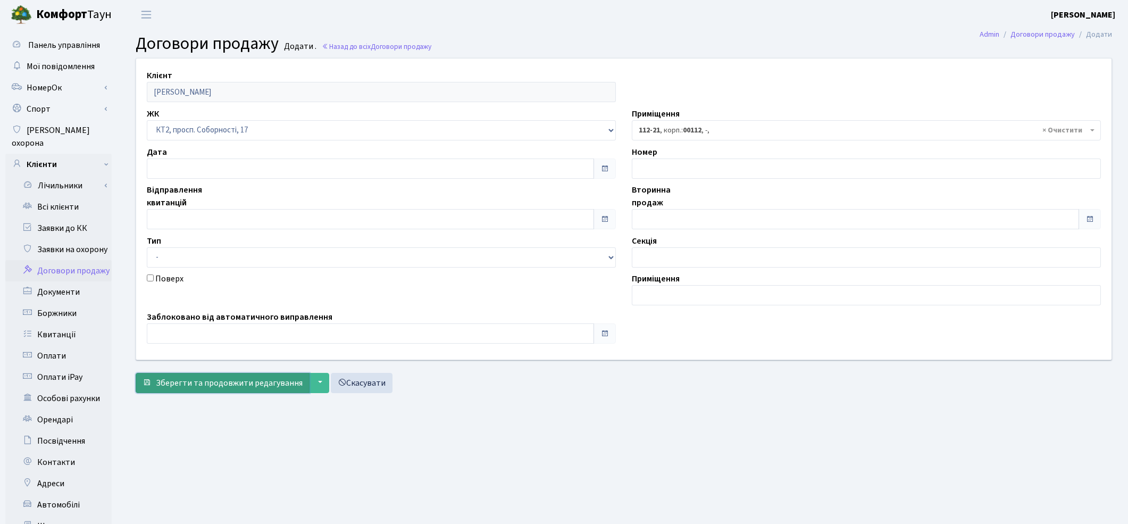
click at [247, 380] on span "Зберегти та продовжити редагування" at bounding box center [229, 383] width 147 height 12
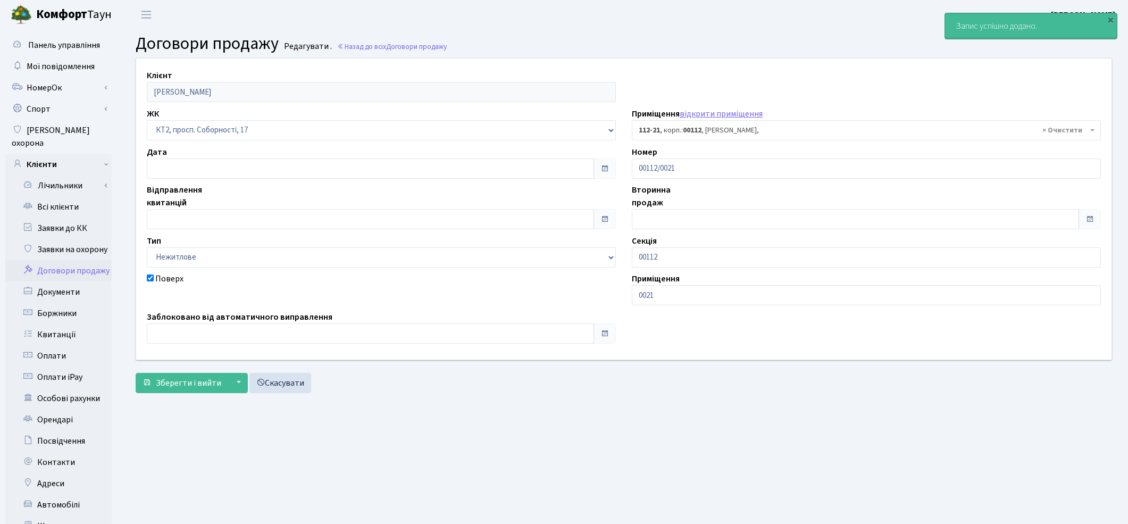
select select "16226"
click at [197, 381] on span "Зберегти і вийти" at bounding box center [188, 383] width 65 height 12
select select "16226"
click at [64, 196] on link "Всі клієнти" at bounding box center [58, 206] width 106 height 21
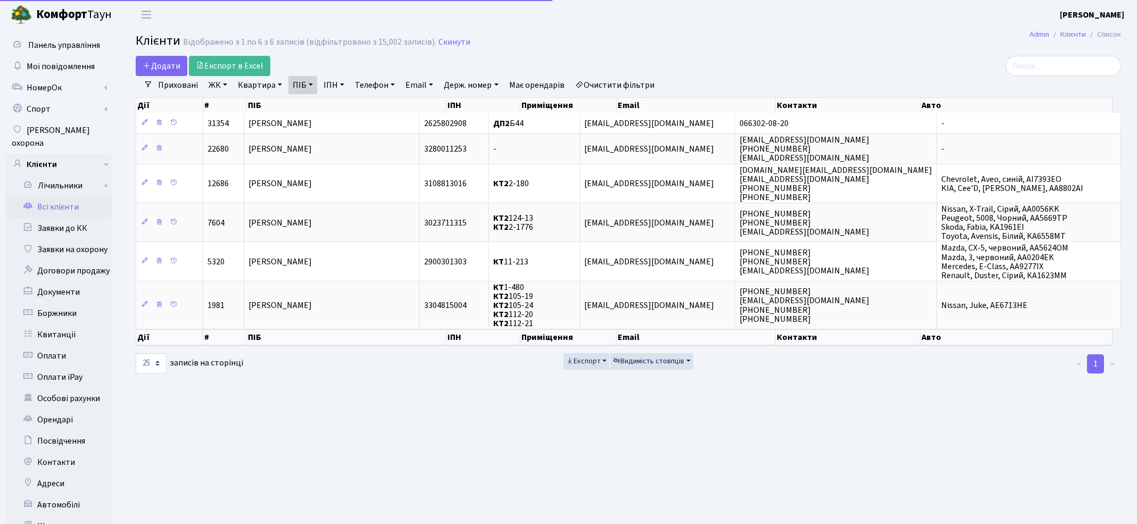
select select "25"
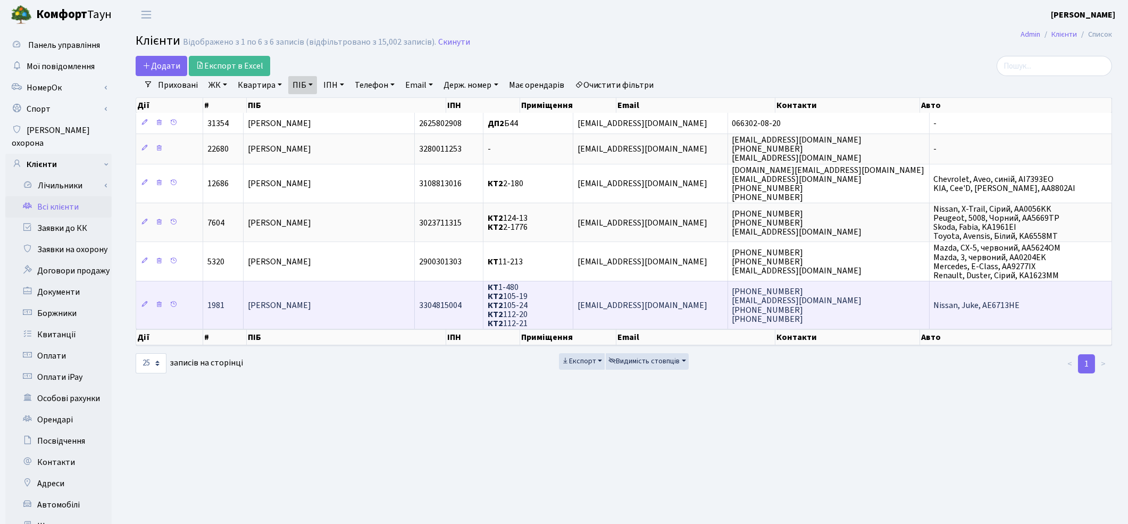
click at [391, 301] on td "[PERSON_NAME]" at bounding box center [329, 305] width 171 height 48
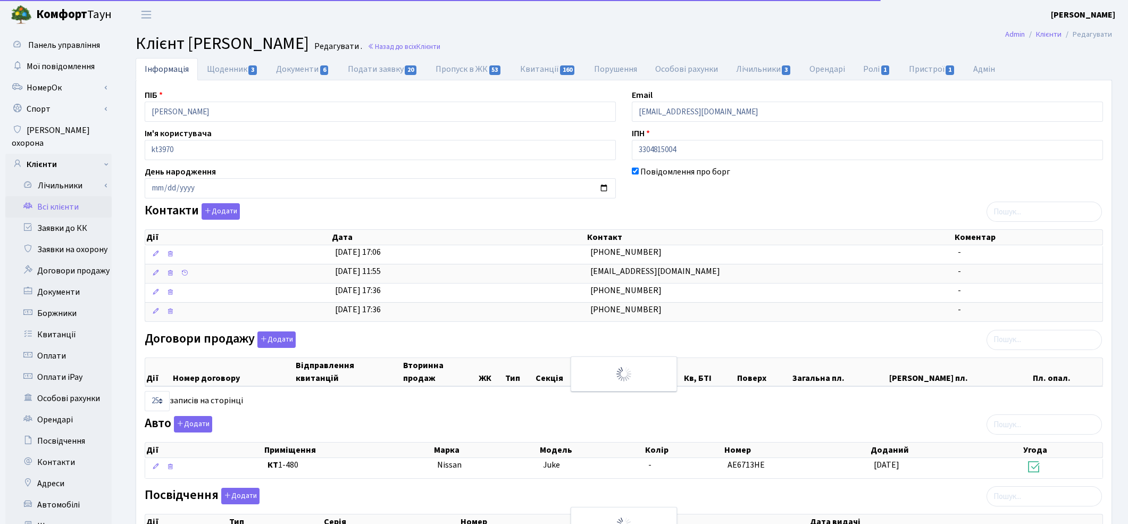
select select "25"
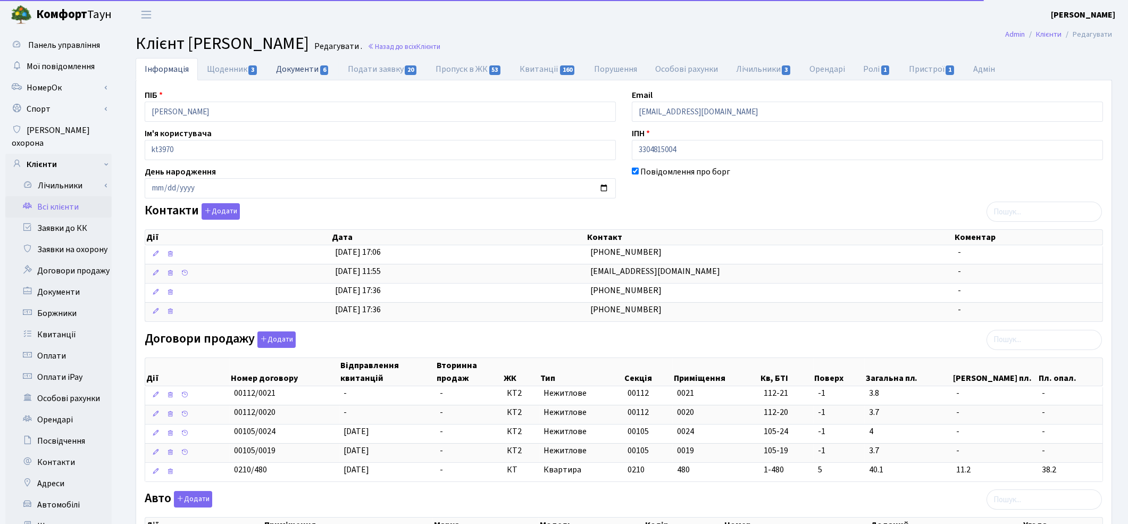
click at [289, 65] on link "Документи 6" at bounding box center [302, 69] width 71 height 22
select select "25"
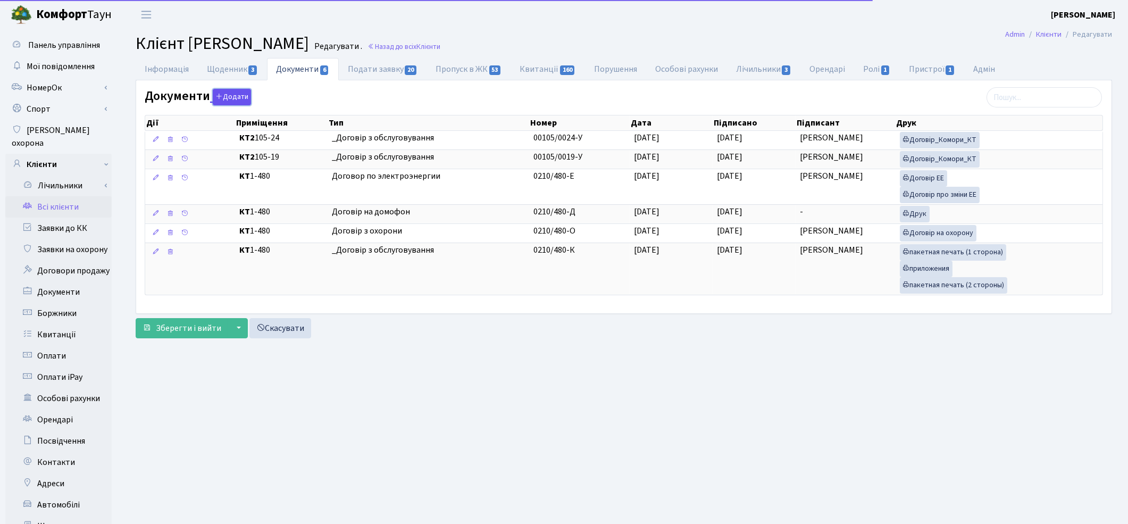
click at [231, 98] on button "Додати" at bounding box center [232, 97] width 38 height 16
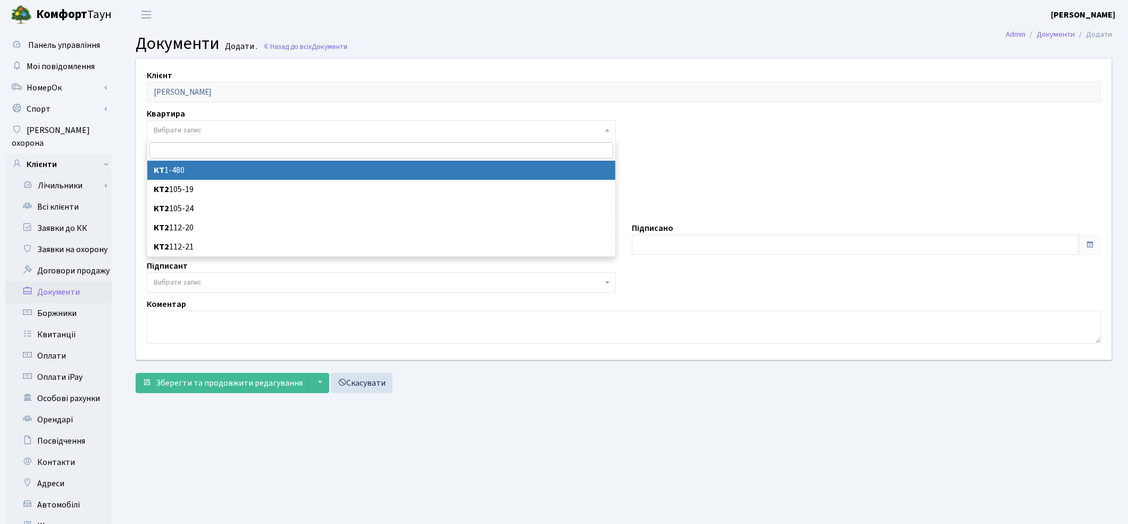
click at [214, 134] on span "Вибрати запис" at bounding box center [378, 130] width 449 height 11
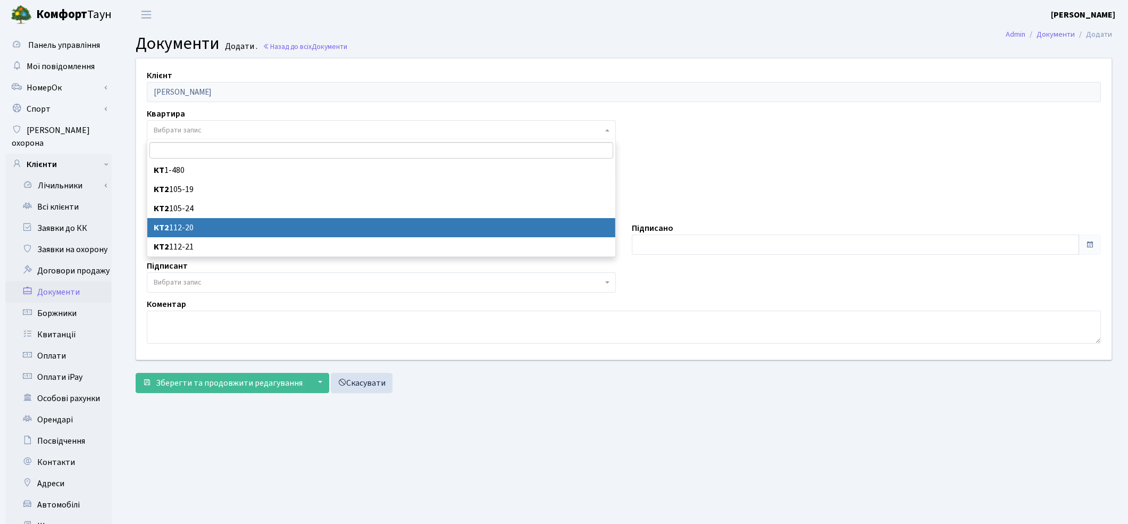
select select "178692"
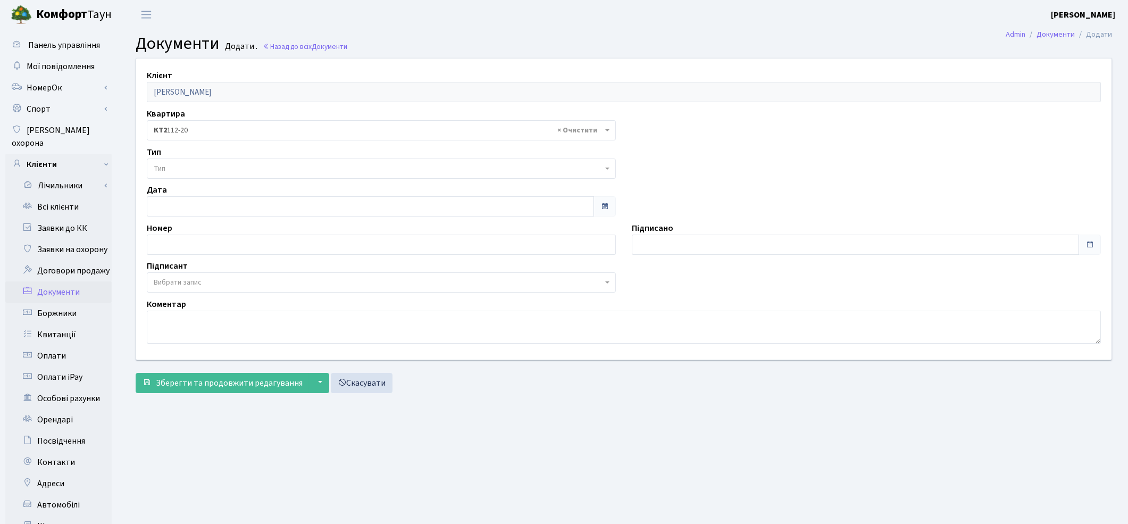
click at [204, 170] on span "Тип" at bounding box center [378, 168] width 449 height 11
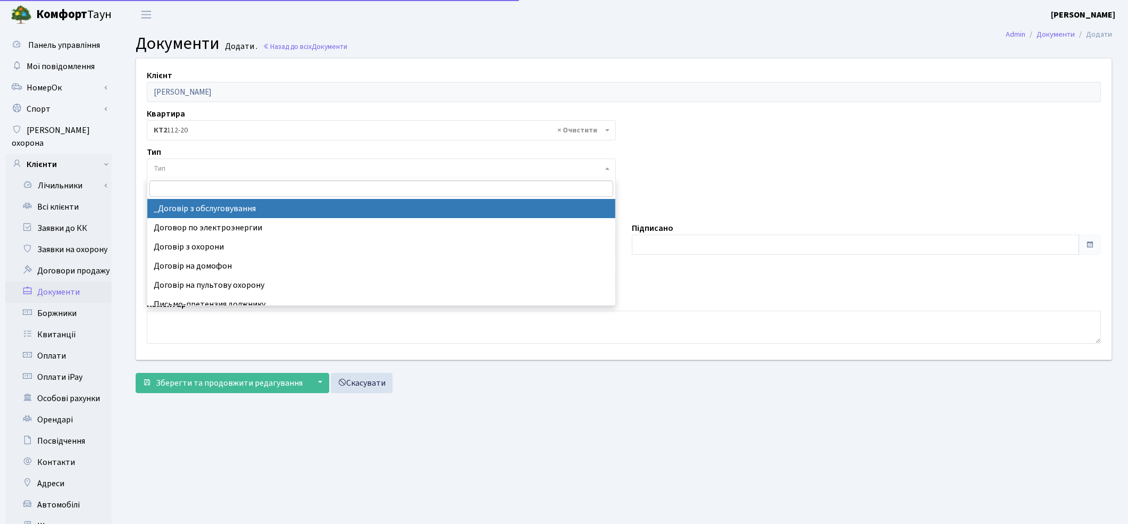
select select "289"
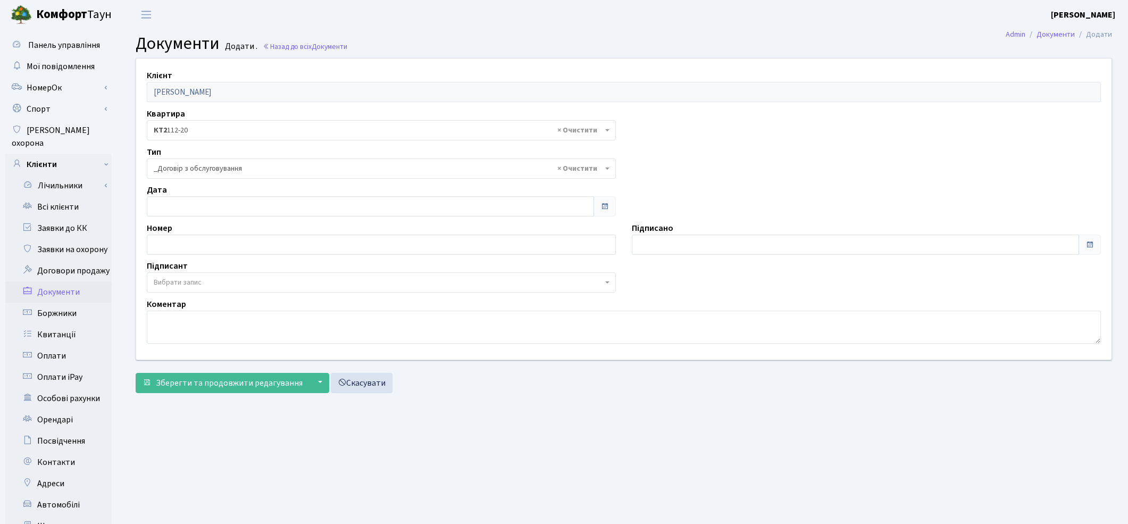
click at [203, 282] on span "Вибрати запис" at bounding box center [378, 282] width 449 height 11
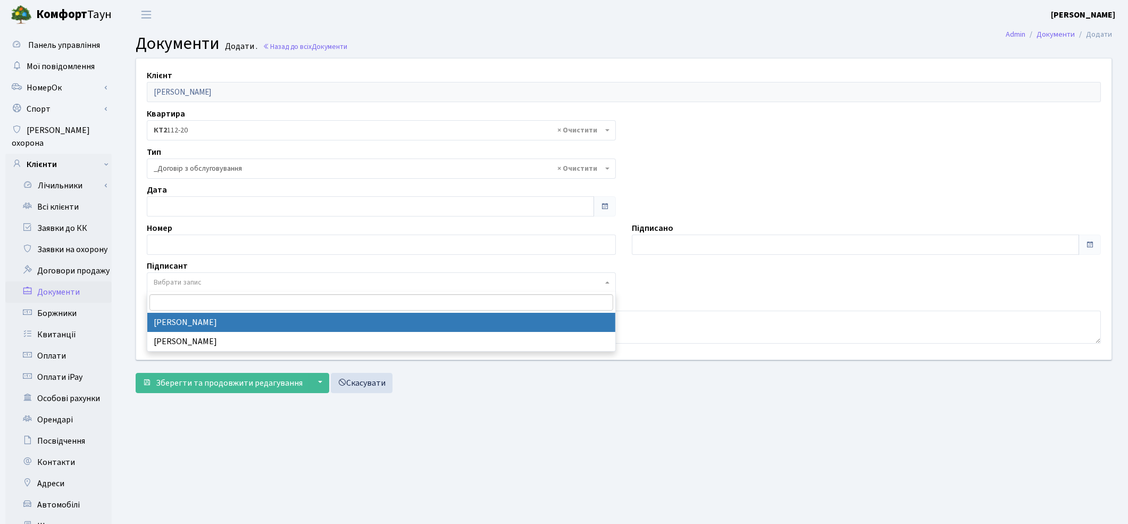
select select "74"
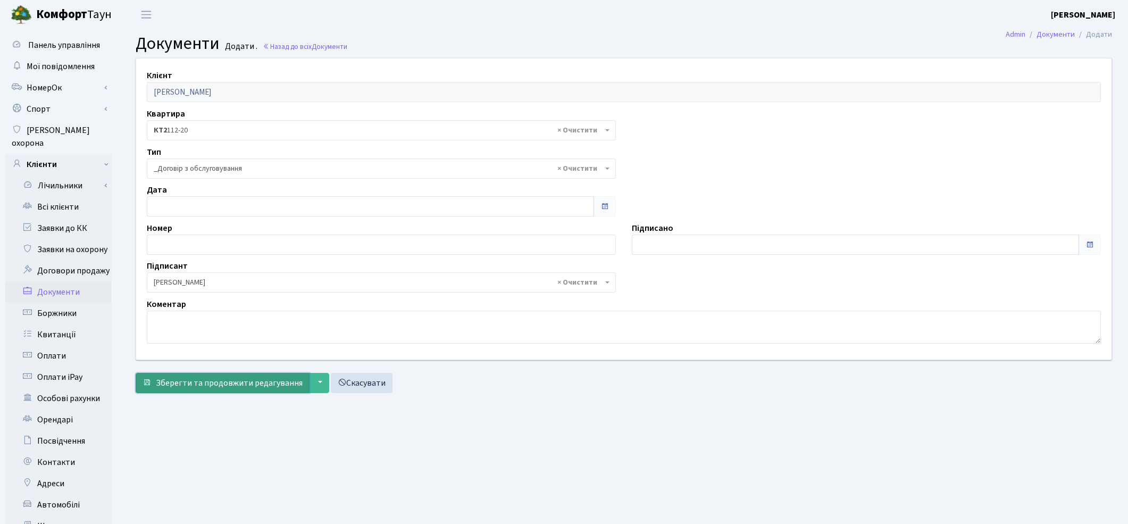
click at [185, 381] on span "Зберегти та продовжити редагування" at bounding box center [229, 383] width 147 height 12
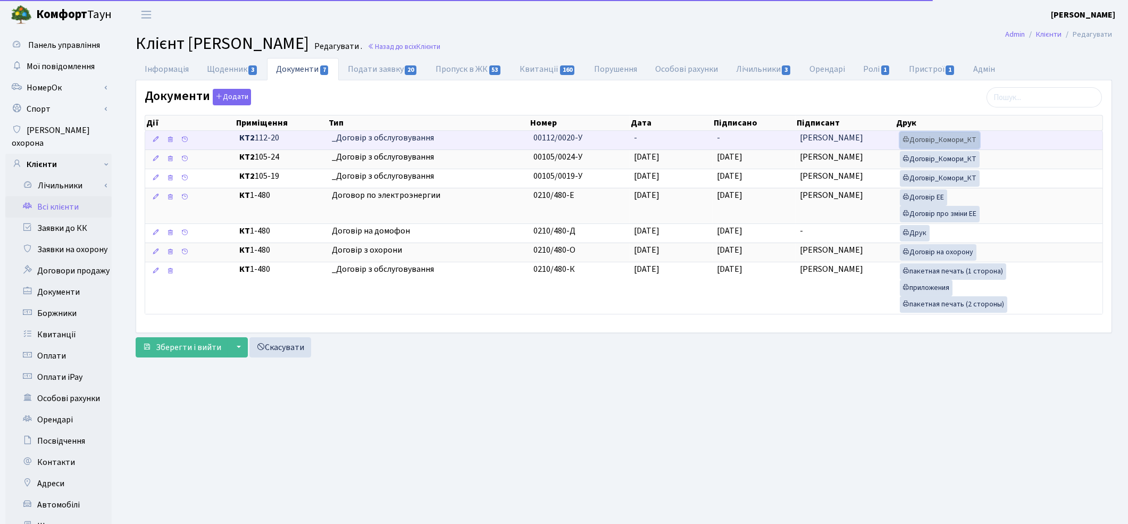
click at [953, 136] on link "Договір_Комори_КТ" at bounding box center [940, 140] width 80 height 16
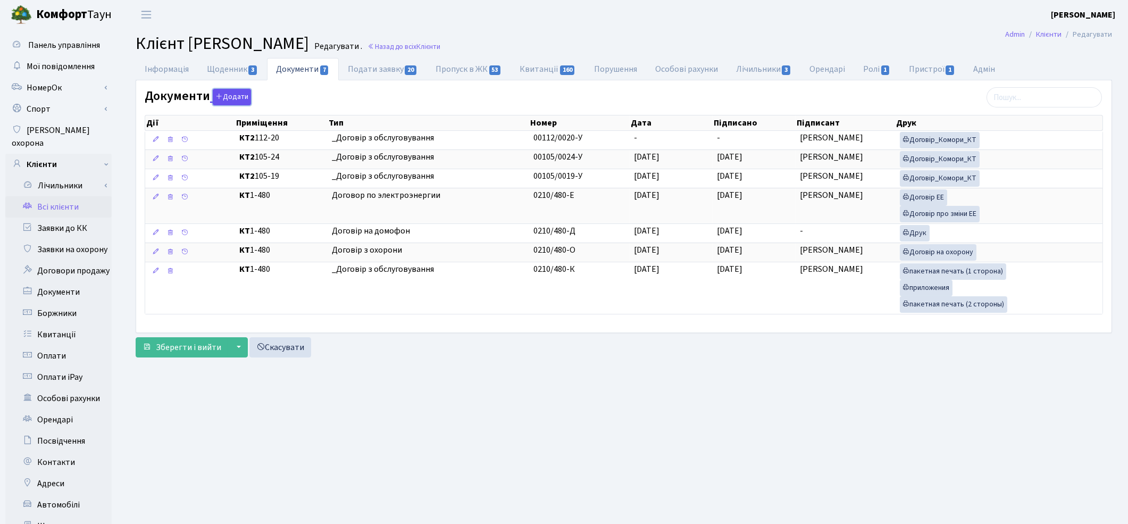
click at [224, 94] on button "Додати" at bounding box center [232, 97] width 38 height 16
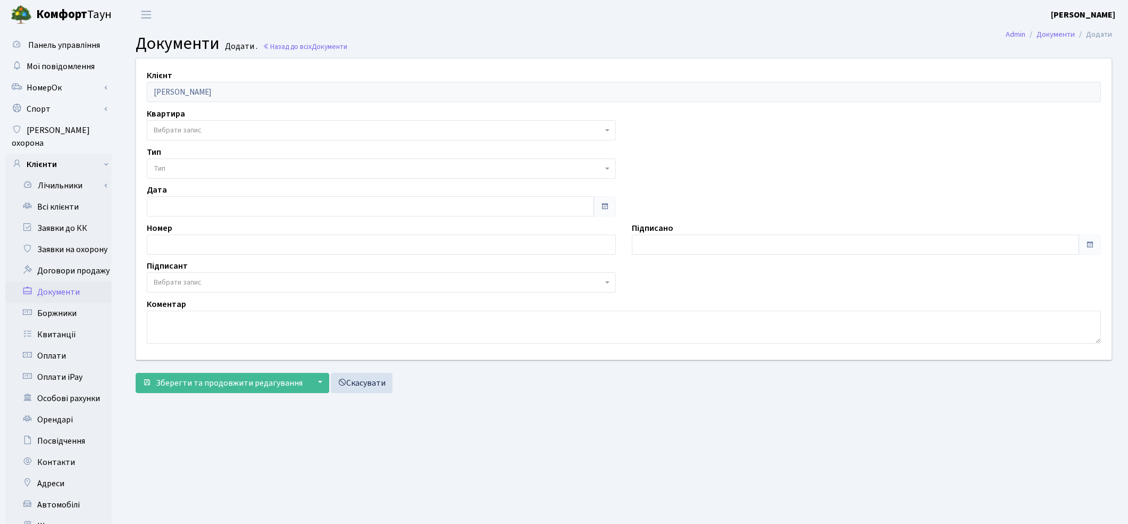
click at [214, 126] on span "Вибрати запис" at bounding box center [378, 130] width 449 height 11
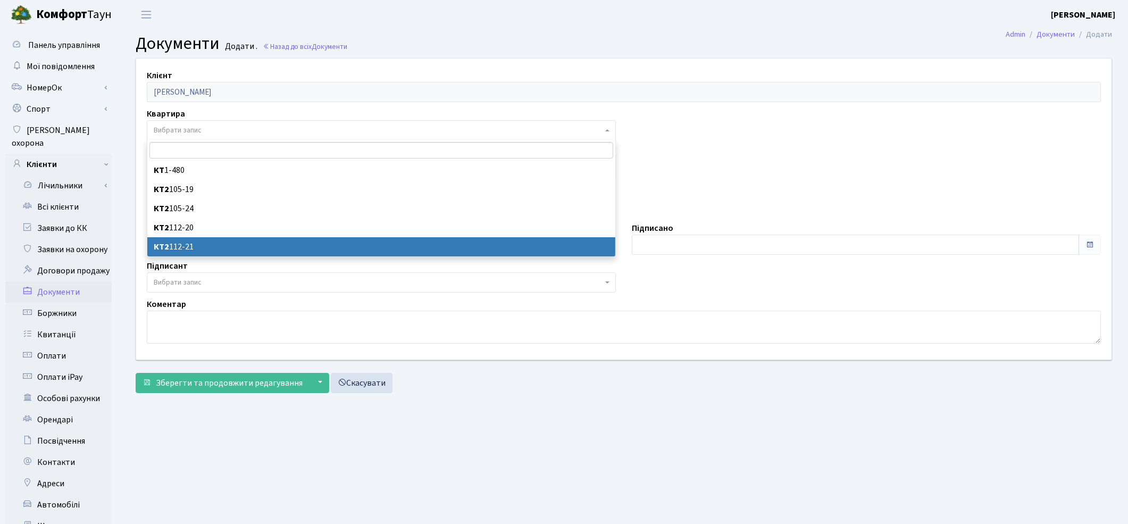
select select "178693"
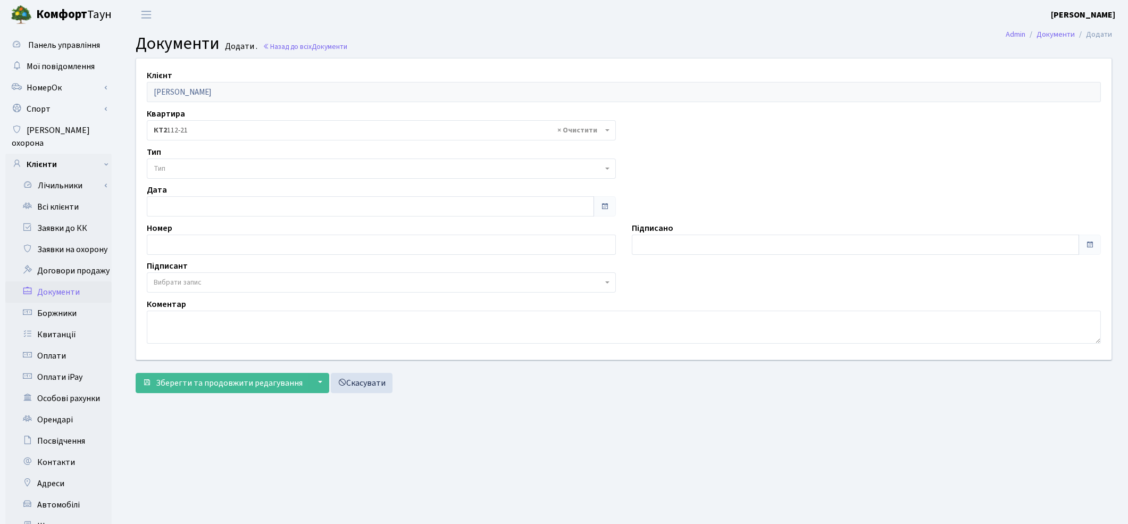
click at [197, 167] on span "Тип" at bounding box center [378, 168] width 449 height 11
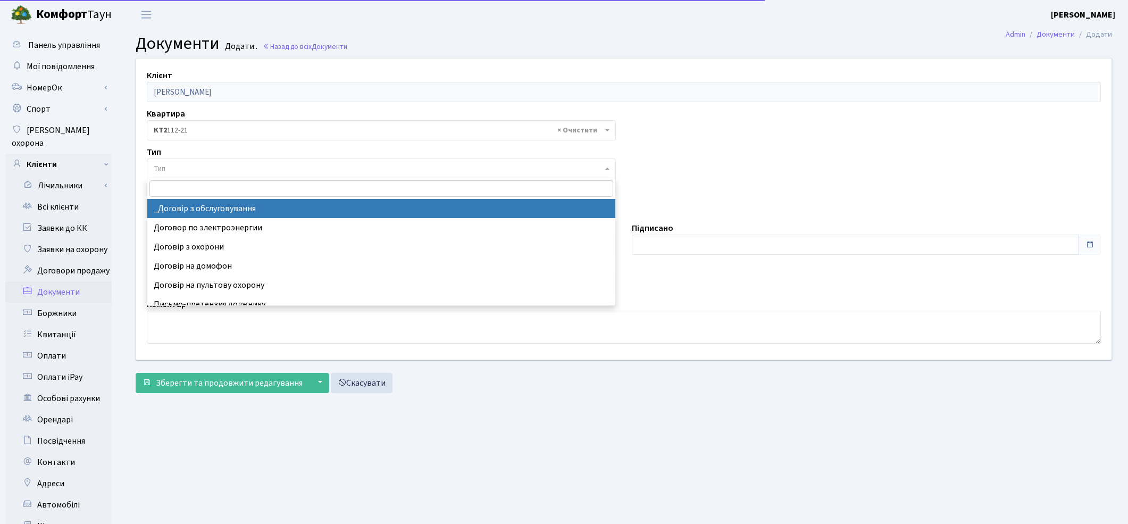
select select "289"
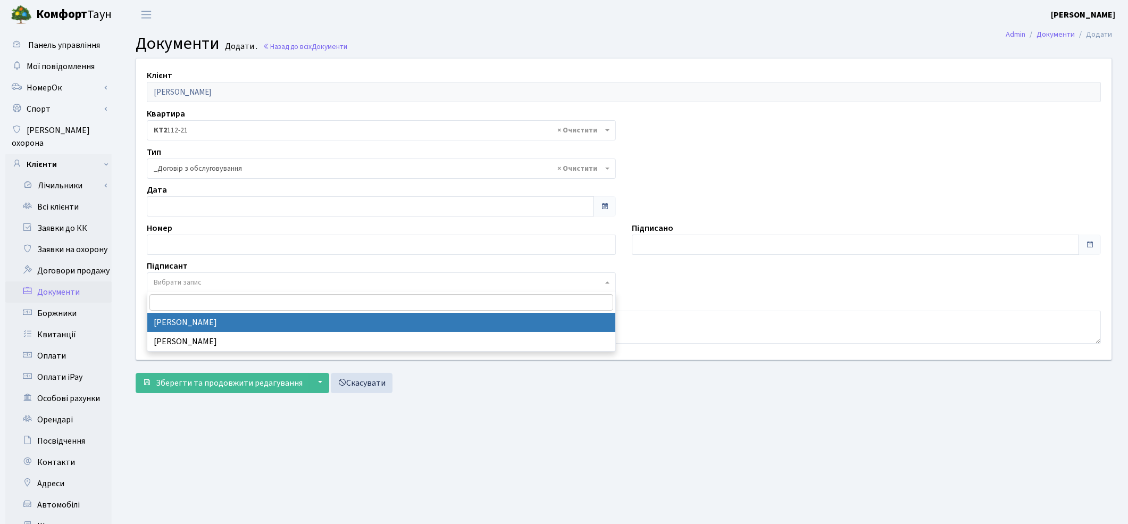
click at [201, 281] on span "Вибрати запис" at bounding box center [178, 282] width 48 height 11
select select "74"
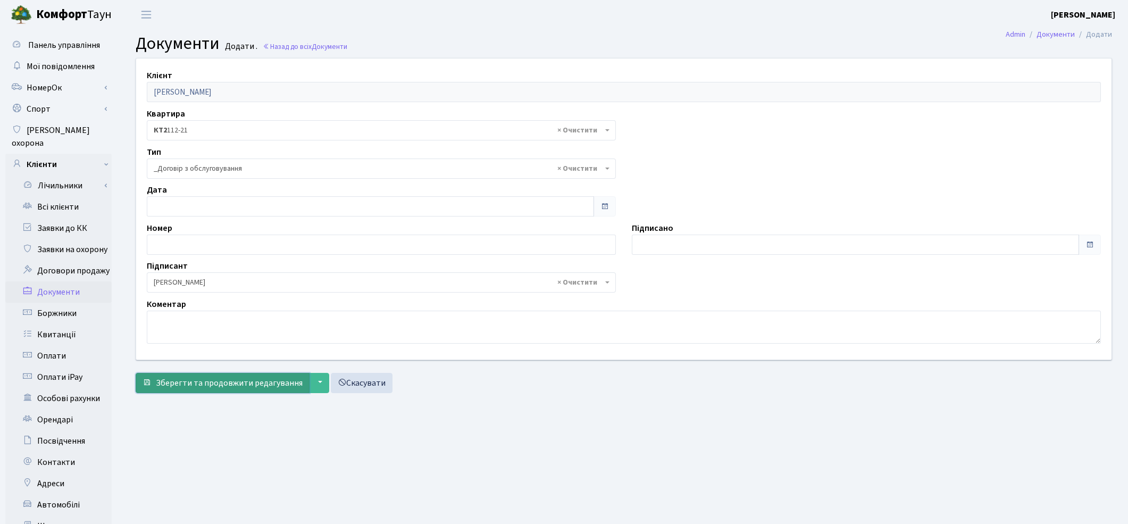
click at [197, 379] on span "Зберегти та продовжити редагування" at bounding box center [229, 383] width 147 height 12
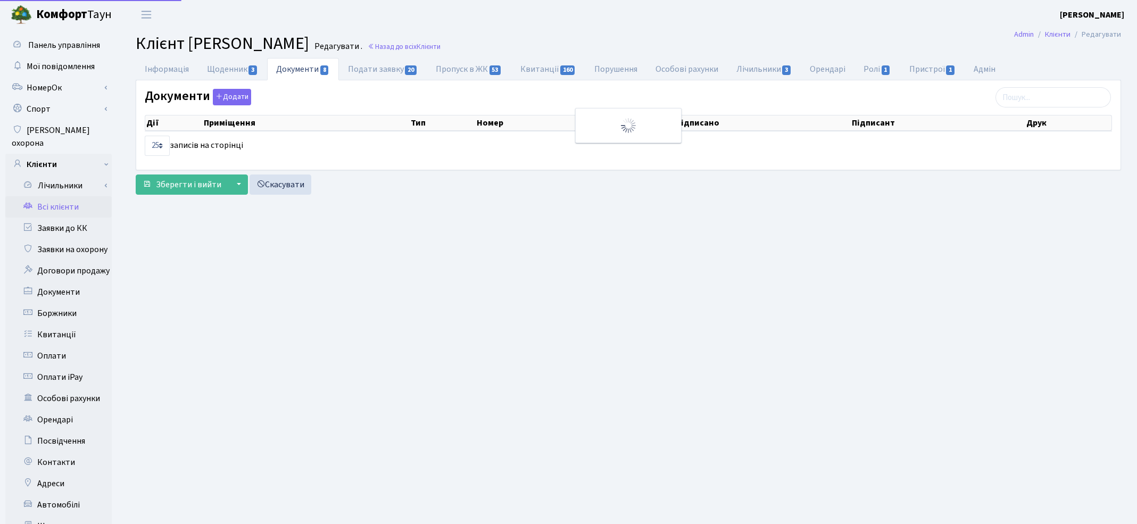
select select "25"
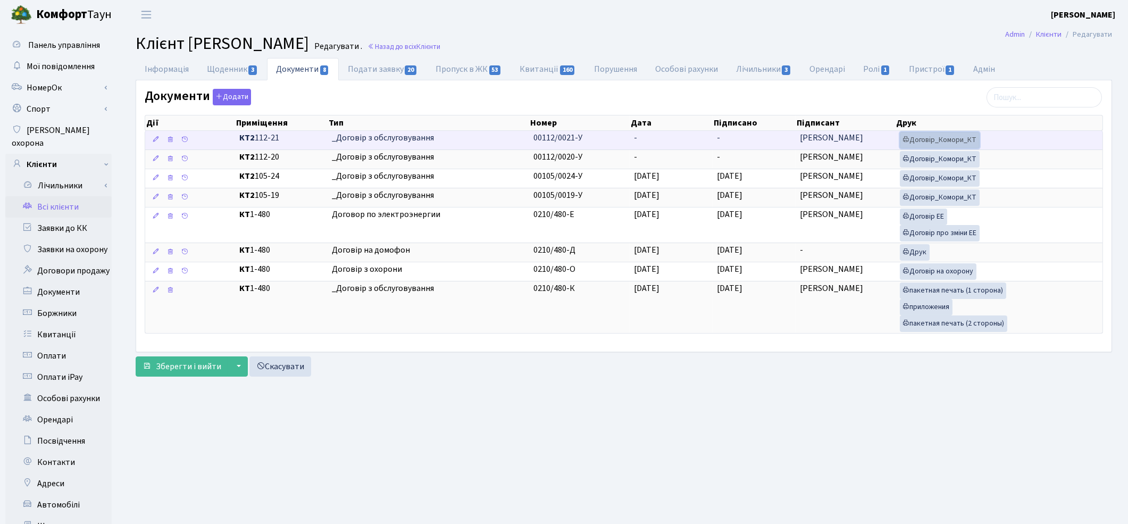
click at [953, 144] on link "Договір_Комори_КТ" at bounding box center [940, 140] width 80 height 16
